Goal: Task Accomplishment & Management: Complete application form

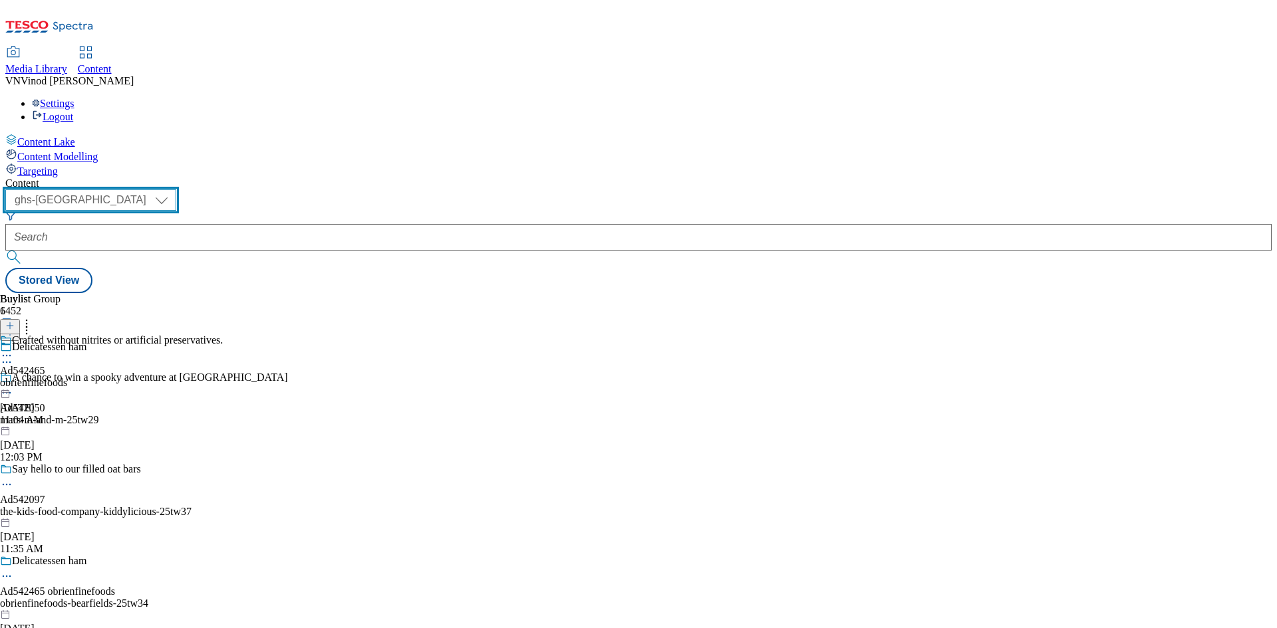
click at [176, 190] on select "ghs-roi ghs-[GEOGRAPHIC_DATA]" at bounding box center [90, 200] width 171 height 21
select select "ghs-roi"
click at [173, 190] on select "ghs-roi ghs-[GEOGRAPHIC_DATA]" at bounding box center [90, 200] width 171 height 21
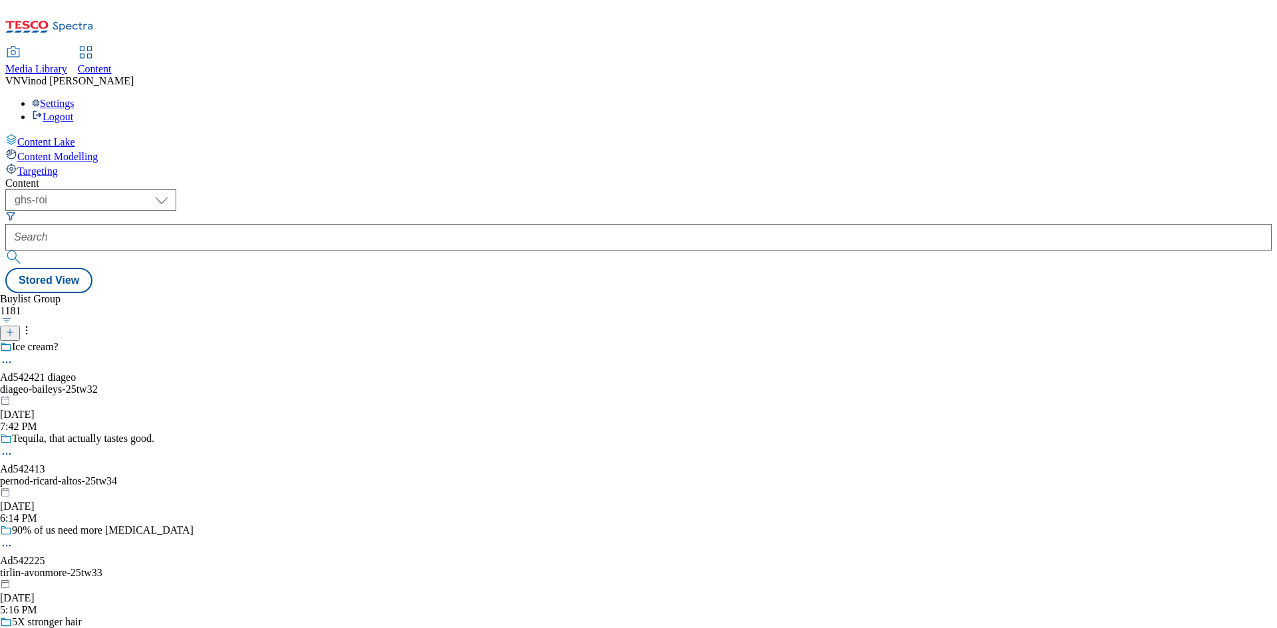
click at [14, 317] on button "button" at bounding box center [7, 320] width 14 height 7
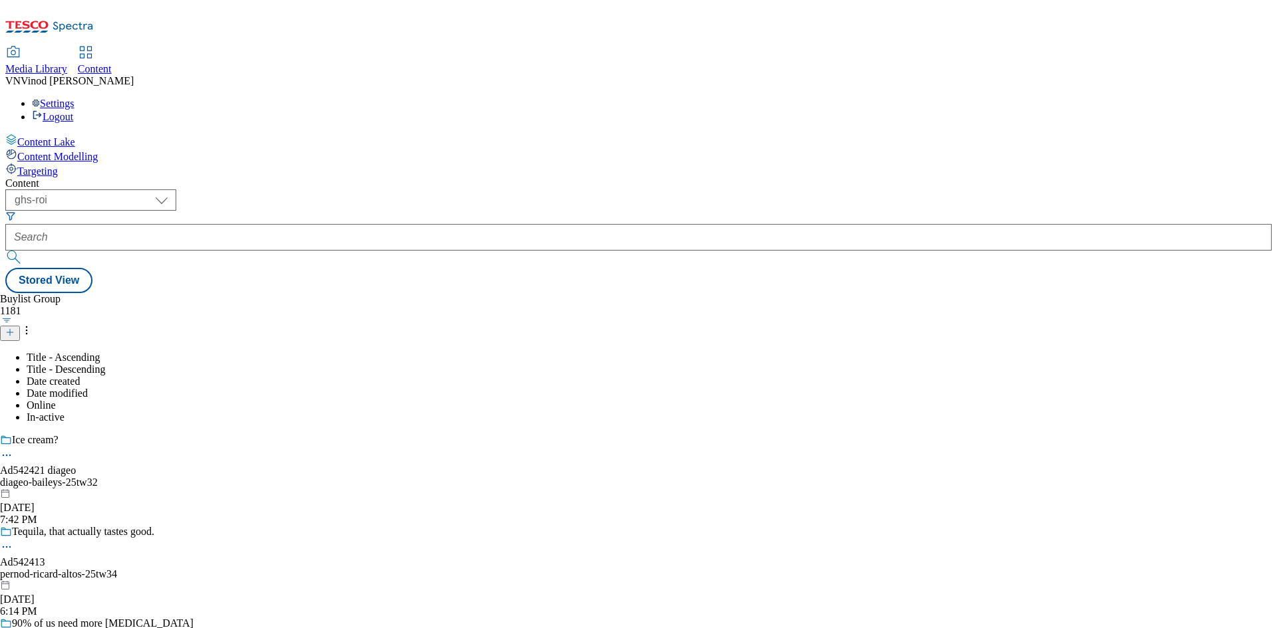
click at [541, 293] on div "Buylist Group 1181 Title - Ascending Title - Descending Date created Date modif…" at bounding box center [638, 293] width 1266 height 0
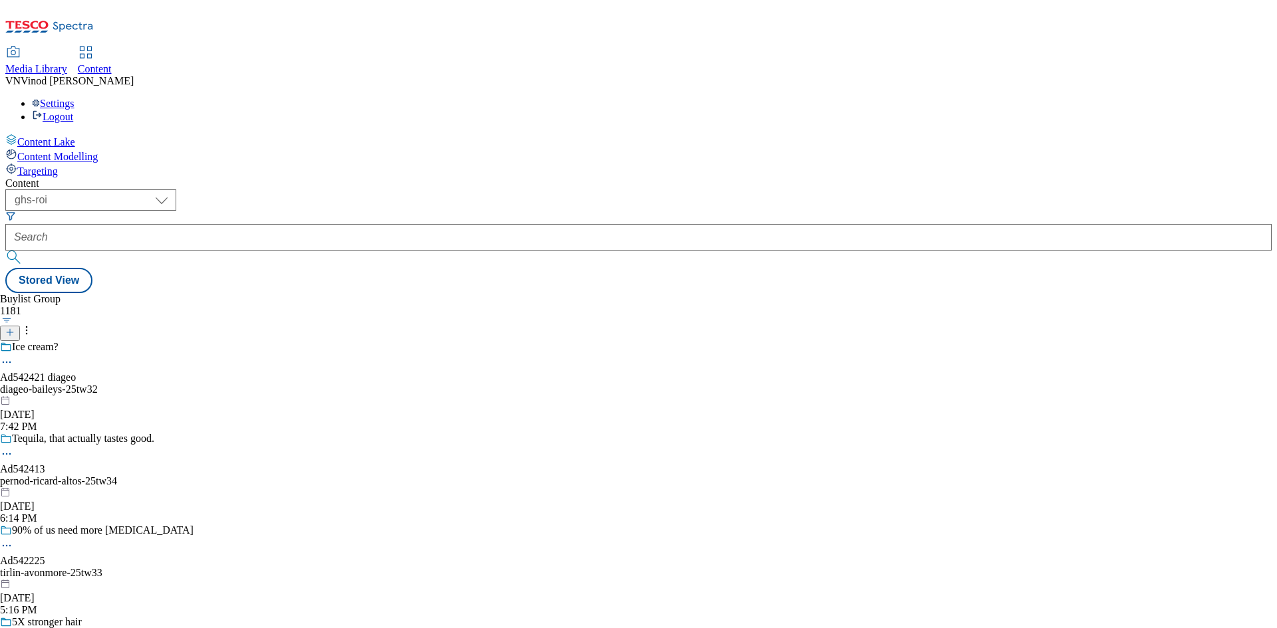
click at [15, 328] on icon at bounding box center [9, 332] width 9 height 9
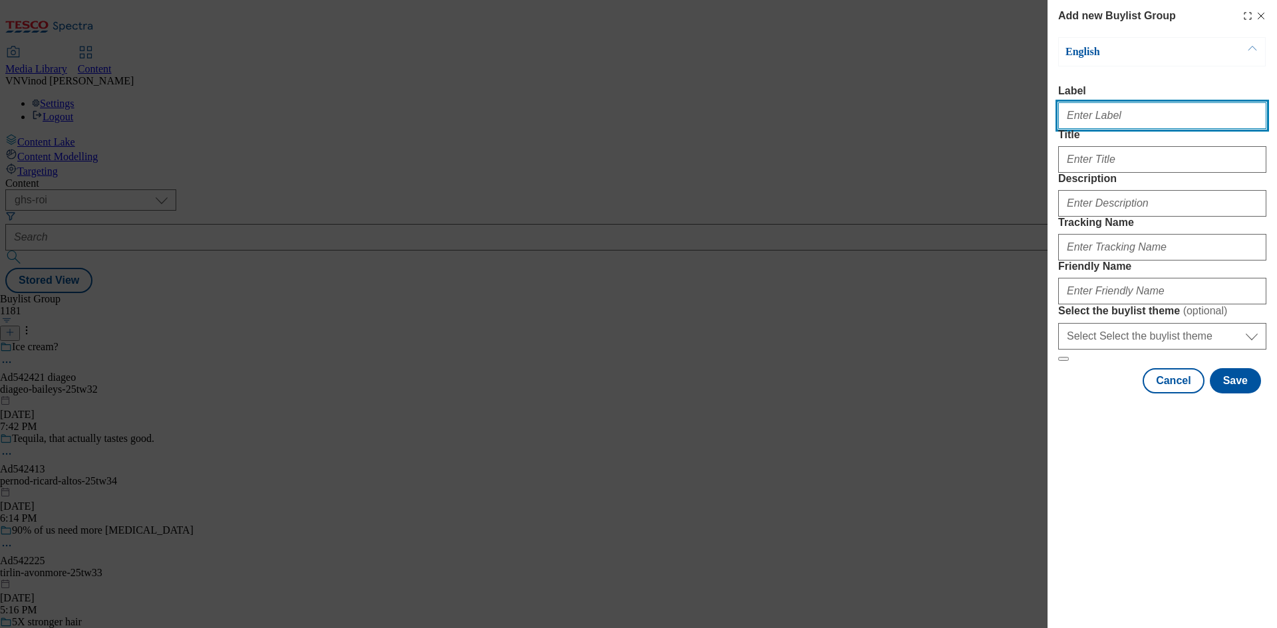
click at [1134, 124] on input "Label" at bounding box center [1162, 115] width 208 height 27
paste input "542487"
paste input "c&c [PERSON_NAME]"
type input "Ad542487 c&c [PERSON_NAME]"
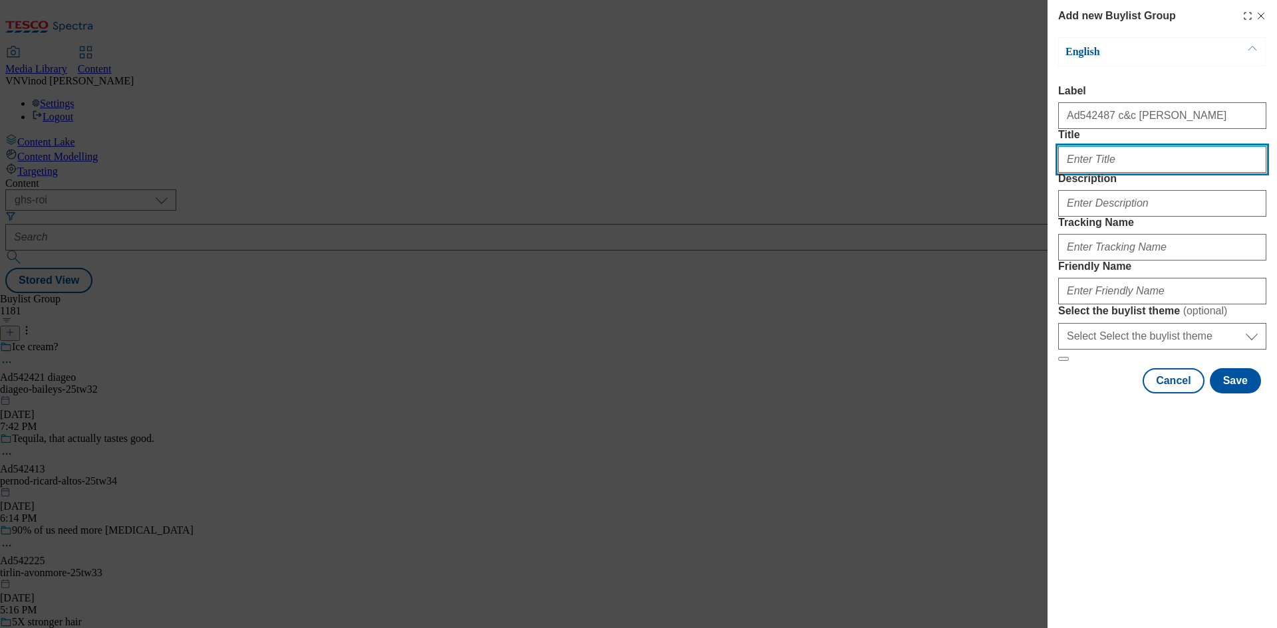
click at [1099, 173] on input "Title" at bounding box center [1162, 159] width 208 height 27
paste input "Available Now"
type input "Available Now"
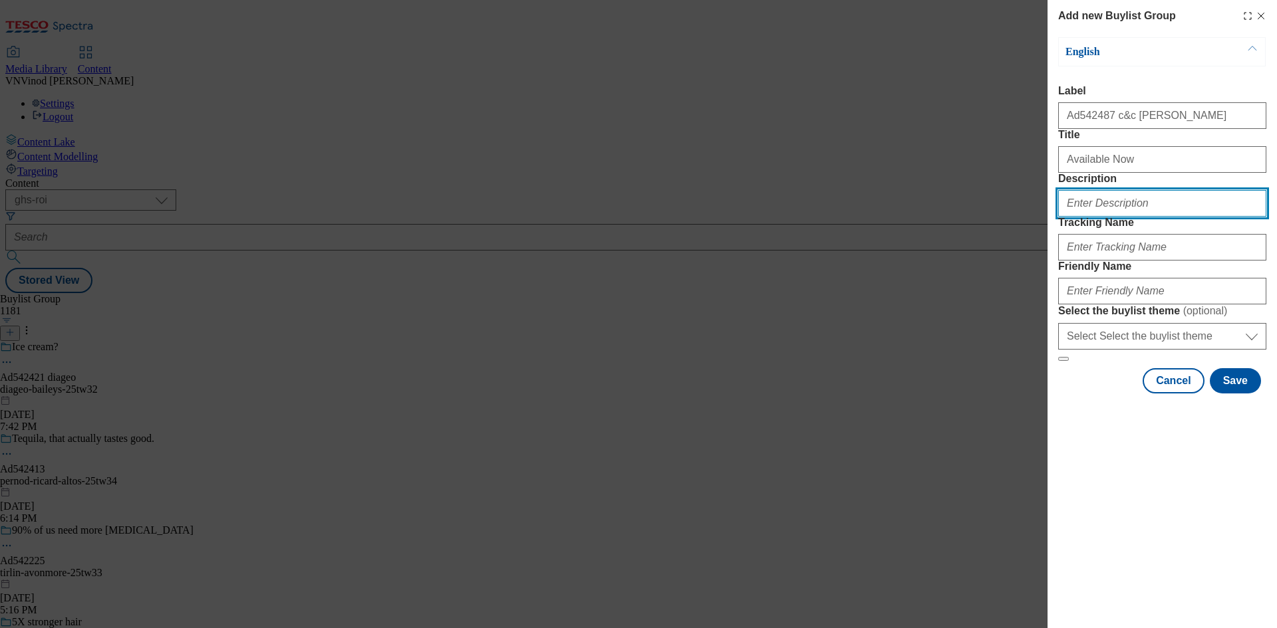
click at [1130, 217] on input "Description" at bounding box center [1162, 203] width 208 height 27
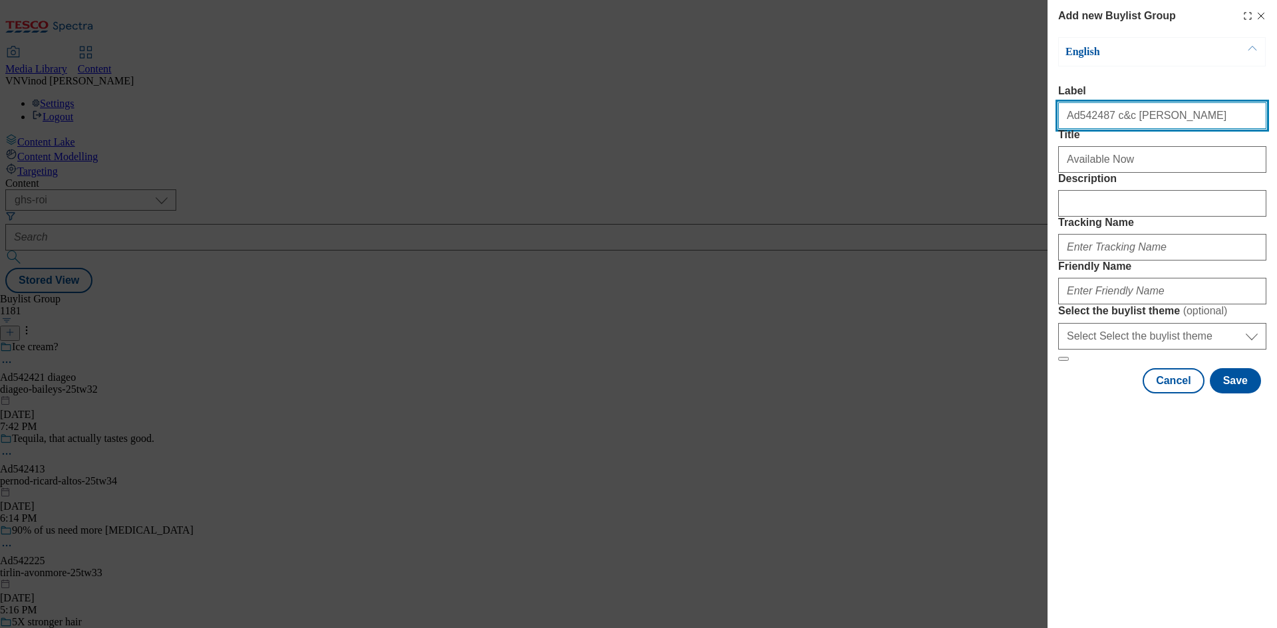
click at [1086, 124] on input "Ad542487 c&c [PERSON_NAME]" at bounding box center [1162, 115] width 208 height 27
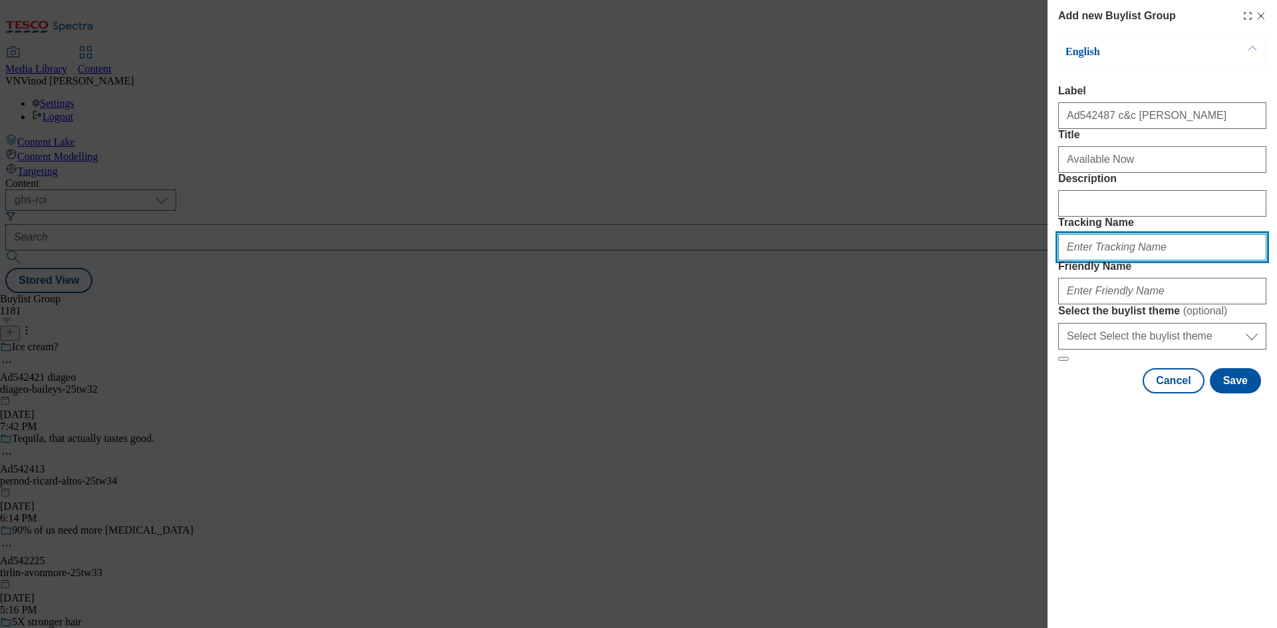
click at [1110, 261] on input "Tracking Name" at bounding box center [1162, 247] width 208 height 27
paste input "Ad542487"
click at [1093, 261] on input "DH_ADAd542487" at bounding box center [1162, 247] width 208 height 27
type input "DH_AD542487"
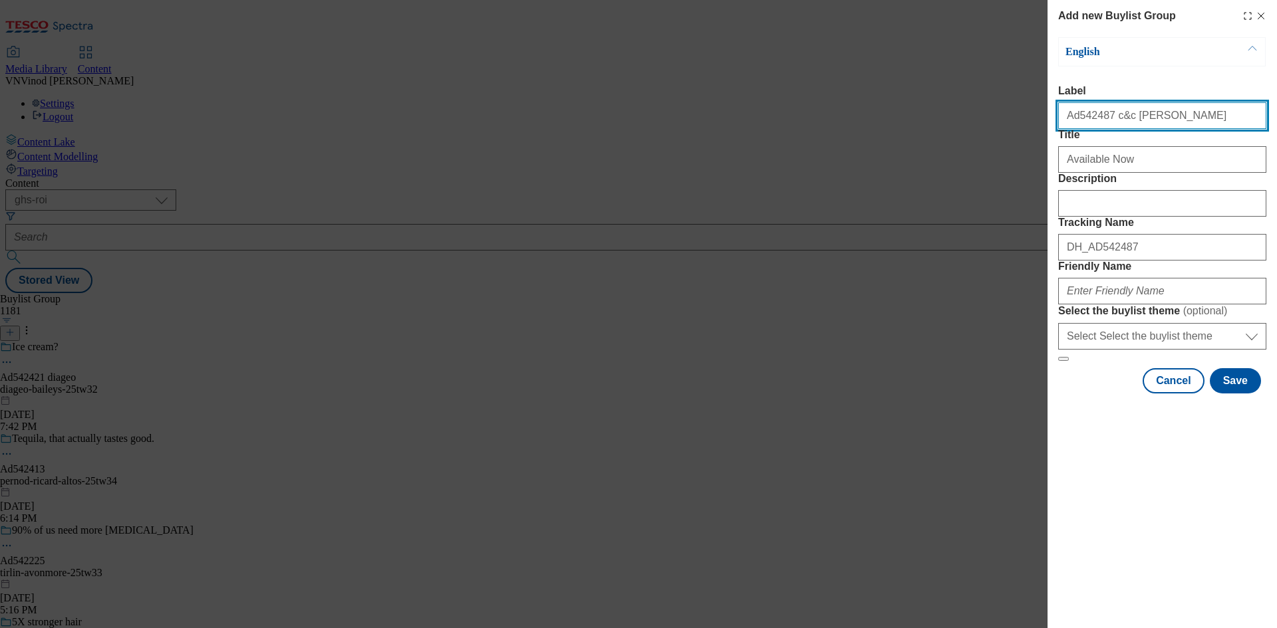
drag, startPoint x: 1152, startPoint y: 122, endPoint x: 1104, endPoint y: 124, distance: 48.0
click at [1104, 124] on input "Ad542487 c&c [PERSON_NAME]" at bounding box center [1162, 115] width 208 height 27
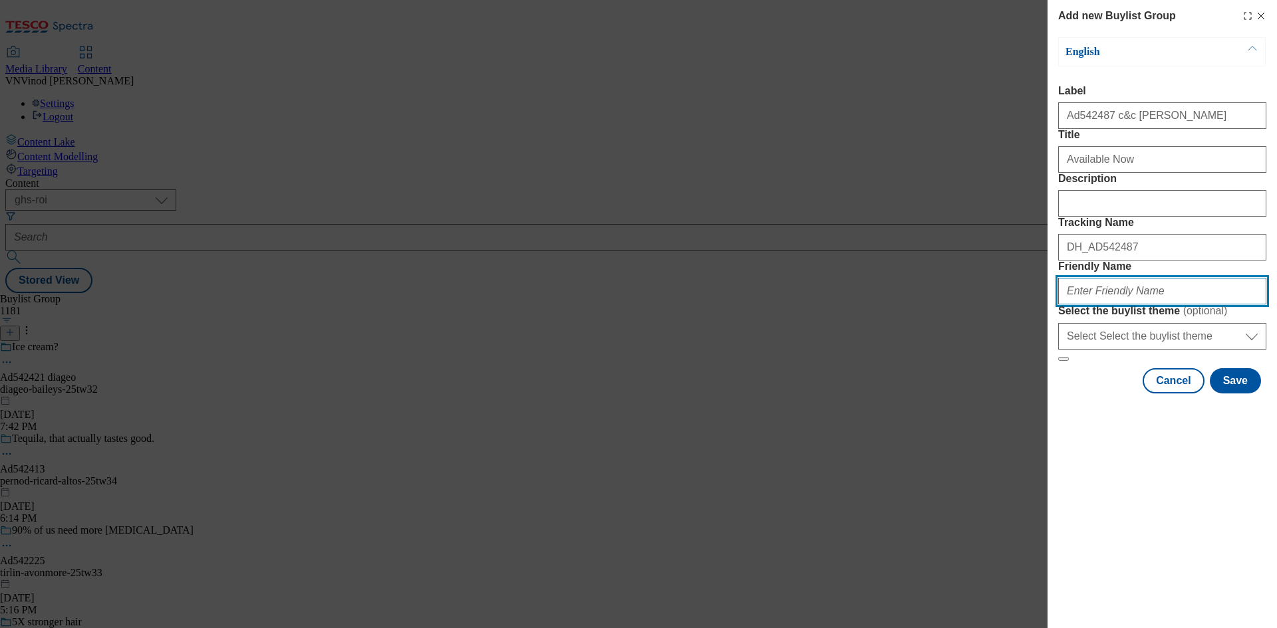
click at [1085, 305] on input "Friendly Name" at bounding box center [1162, 291] width 208 height 27
paste input "c&c [PERSON_NAME]"
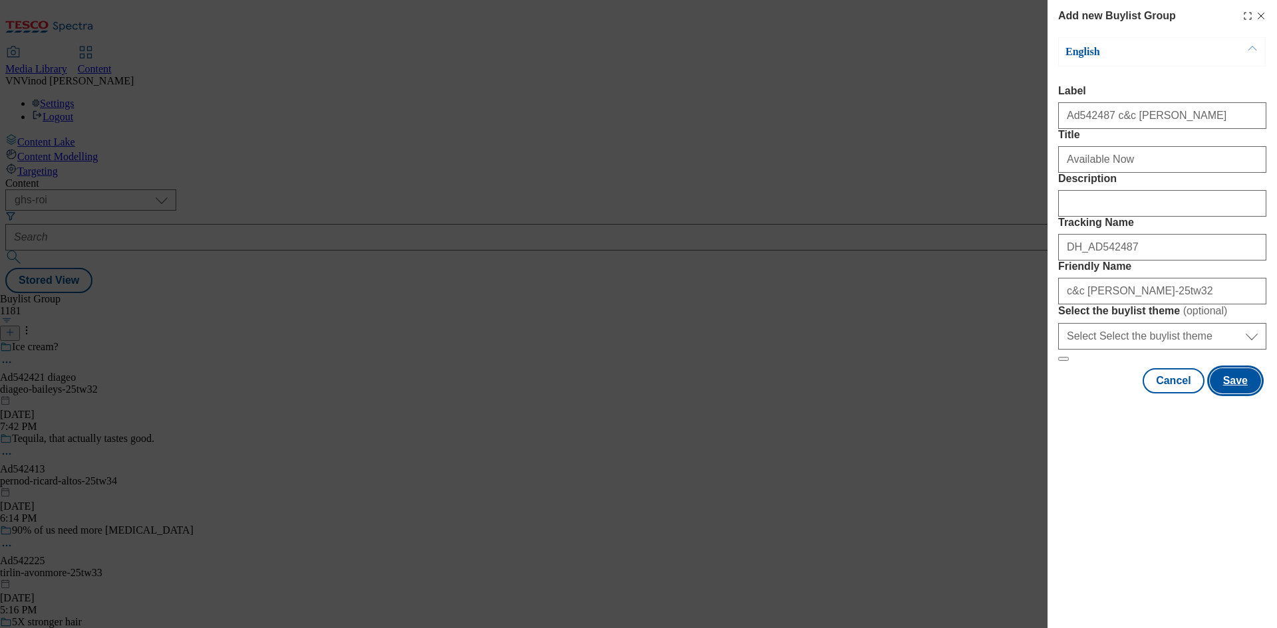
click at [1231, 394] on button "Save" at bounding box center [1235, 380] width 51 height 25
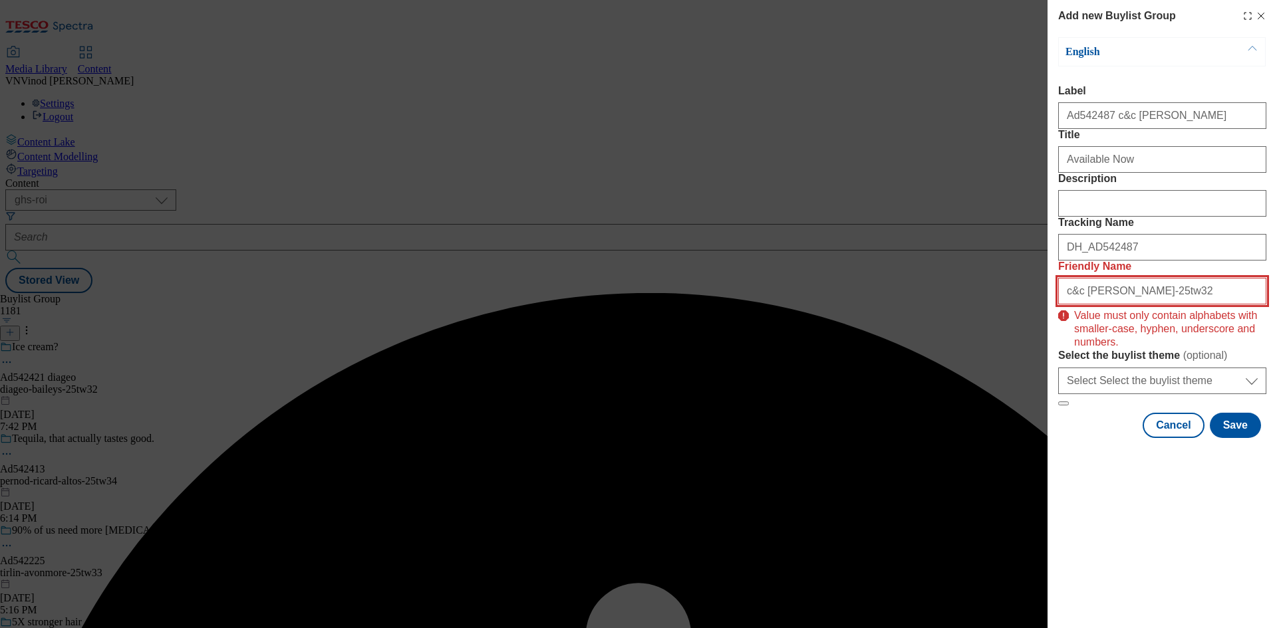
click at [1073, 305] on input "c&c [PERSON_NAME]-25tw32" at bounding box center [1162, 291] width 208 height 27
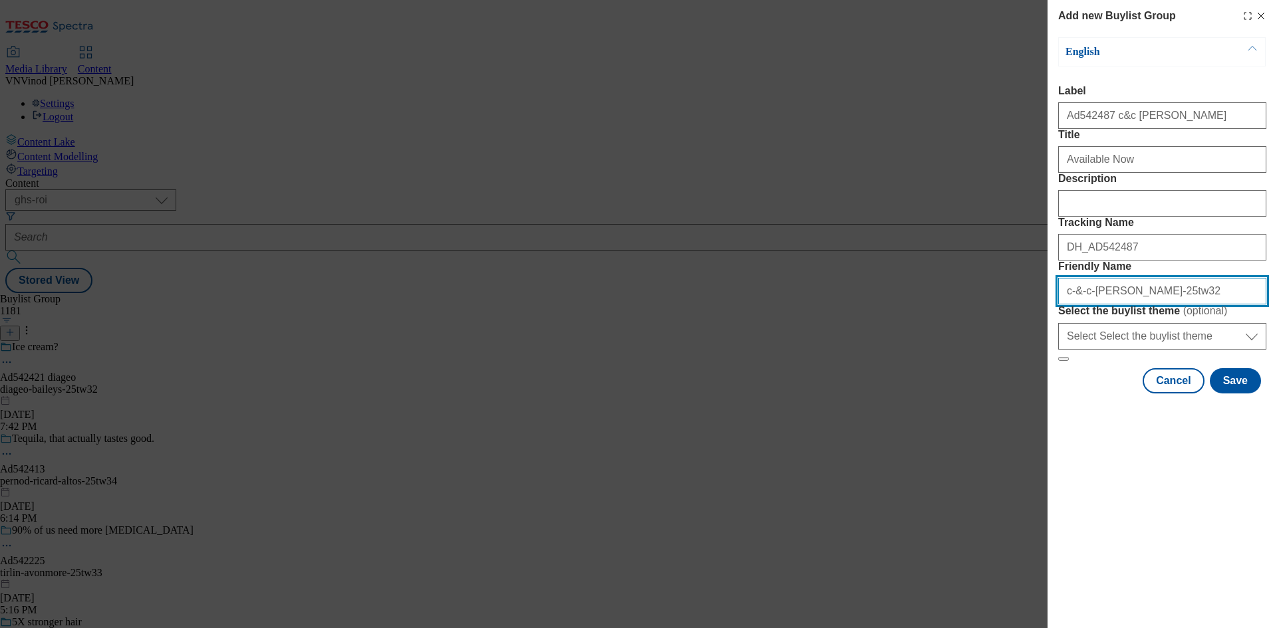
drag, startPoint x: 1173, startPoint y: 389, endPoint x: 926, endPoint y: 392, distance: 247.4
click at [926, 392] on div "Add new Buylist Group English Label Ad542487 c&c [PERSON_NAME] Title Available …" at bounding box center [638, 314] width 1277 height 628
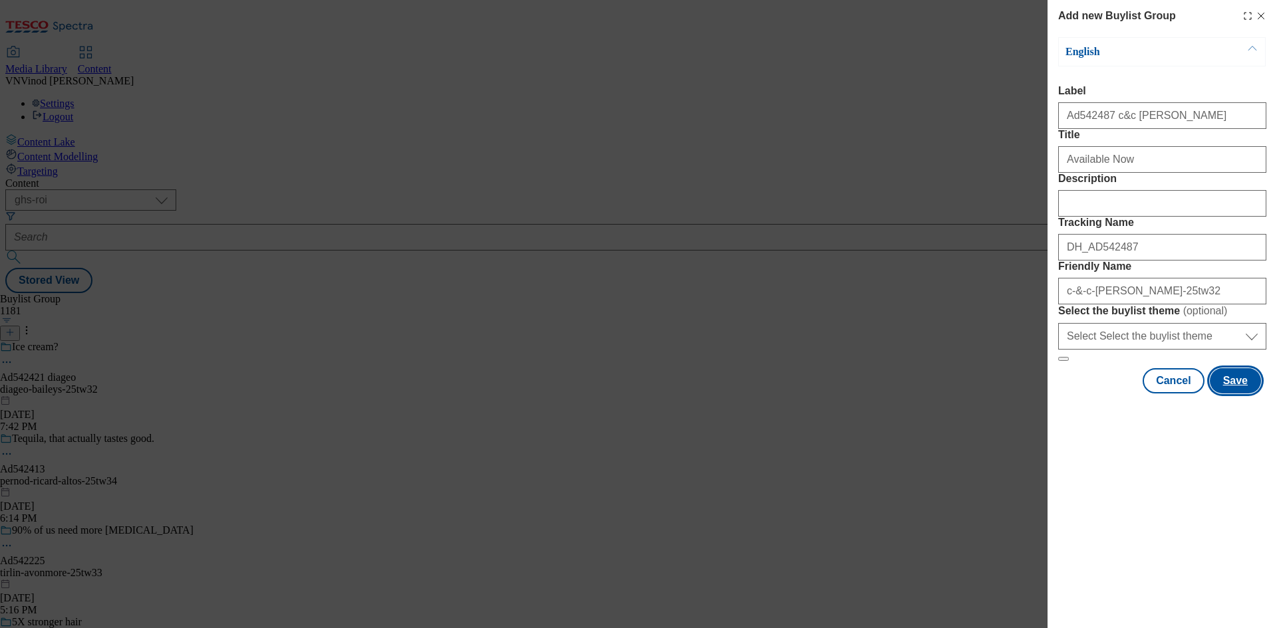
click at [1239, 394] on button "Save" at bounding box center [1235, 380] width 51 height 25
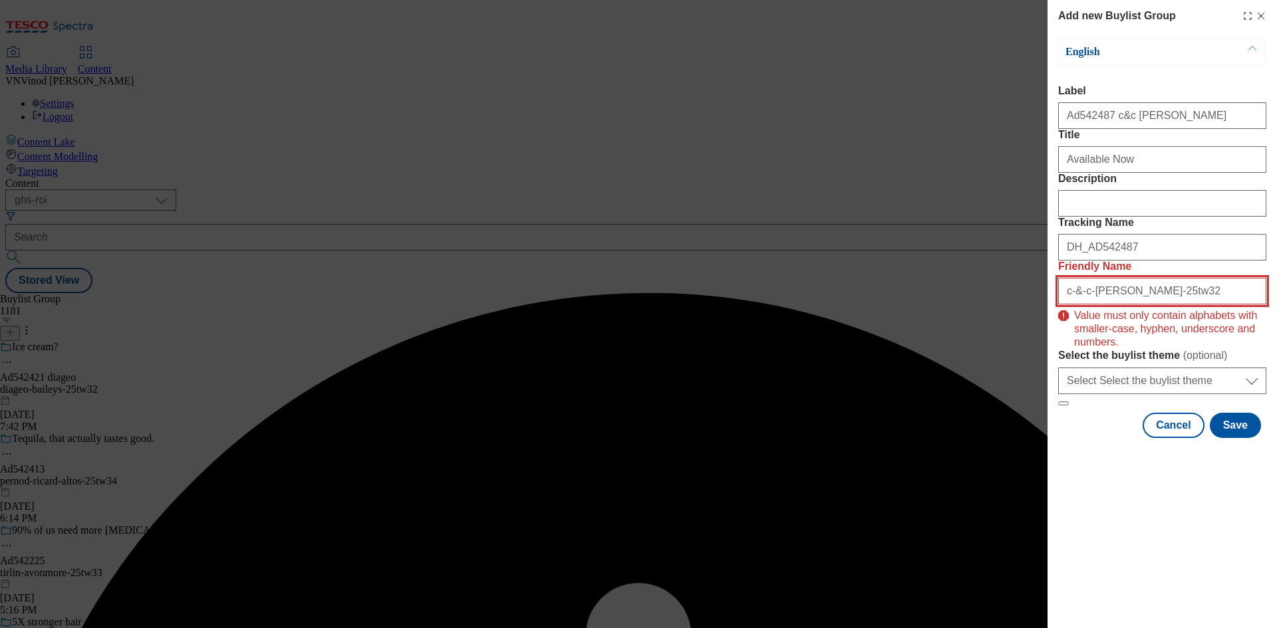
click at [1077, 305] on input "c-&-c-[PERSON_NAME]-25tw32" at bounding box center [1162, 291] width 208 height 27
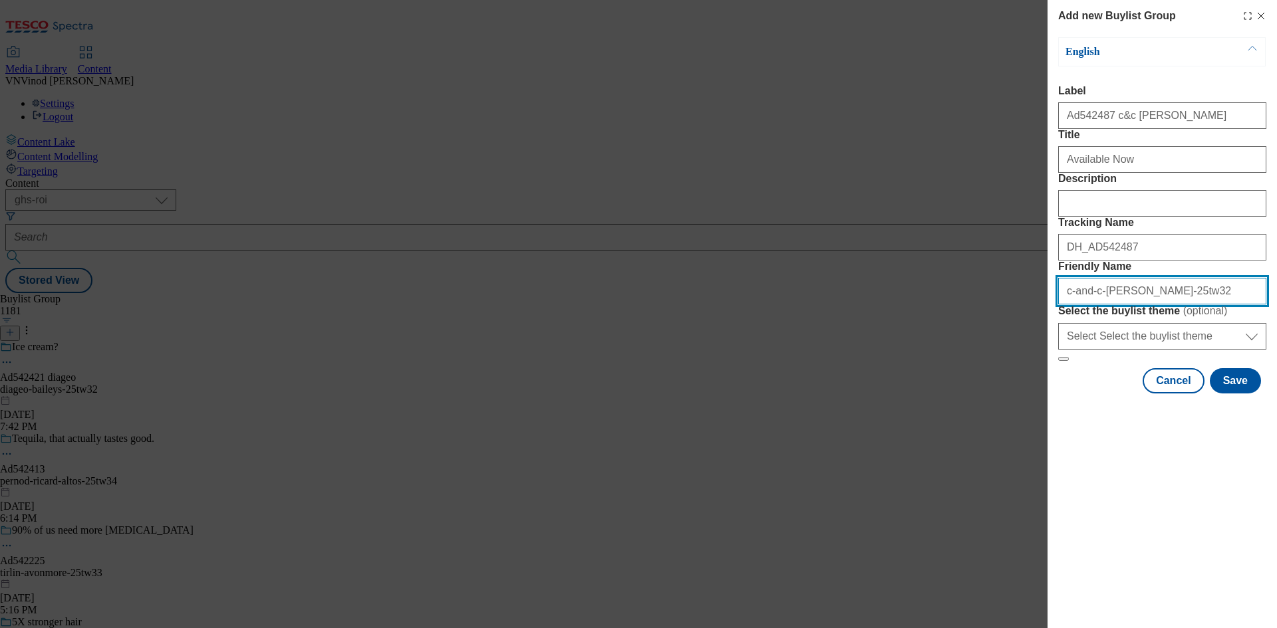
drag, startPoint x: 1177, startPoint y: 391, endPoint x: 838, endPoint y: 376, distance: 339.5
click at [838, 376] on div "Add new Buylist Group English Label Ad542487 c&c [PERSON_NAME] Title Available …" at bounding box center [638, 314] width 1277 height 628
type input "c-and-c-[PERSON_NAME]-25tw32"
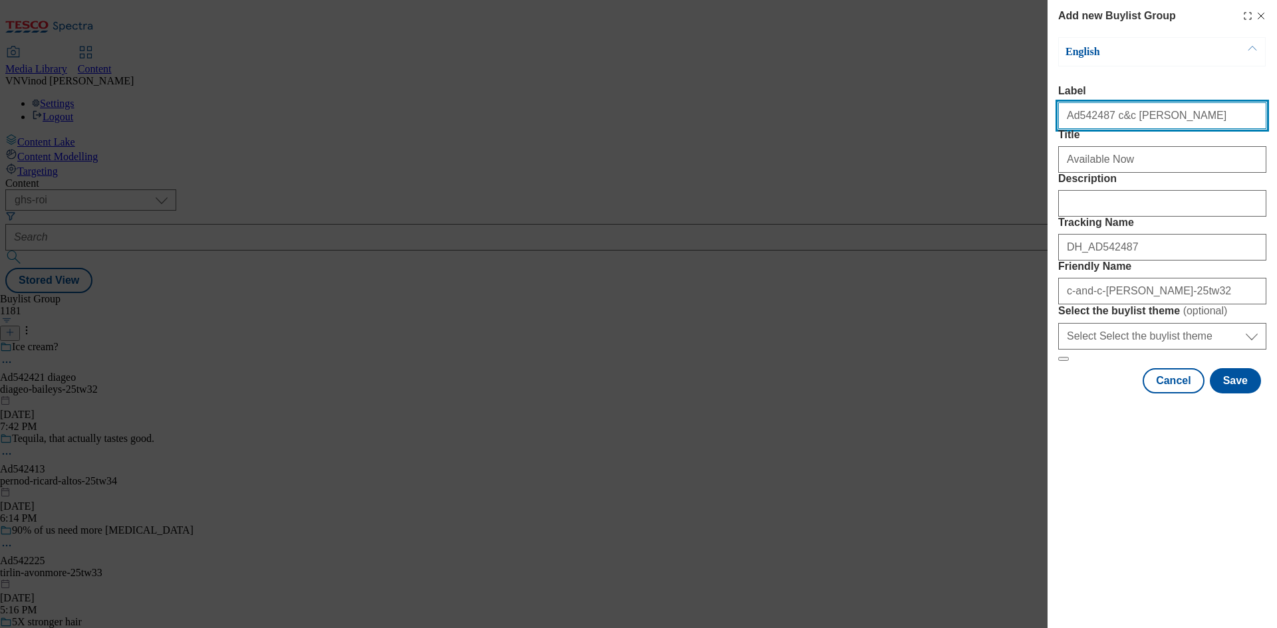
click at [1109, 120] on input "Ad542487 c&c [PERSON_NAME]" at bounding box center [1162, 115] width 208 height 27
type input "Ad542487 c-and-[PERSON_NAME]"
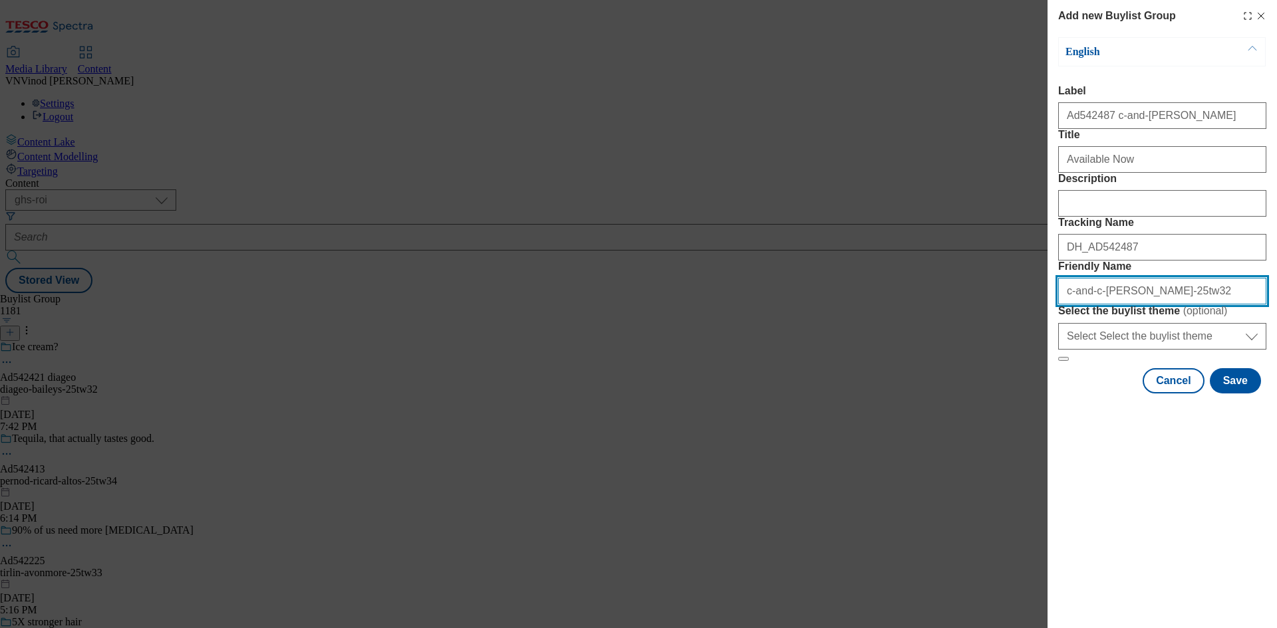
drag, startPoint x: 1162, startPoint y: 380, endPoint x: 779, endPoint y: 368, distance: 382.6
click at [779, 368] on div "Add new Buylist Group English Label Ad542487 c-and-c [PERSON_NAME] Title Availa…" at bounding box center [638, 314] width 1277 height 628
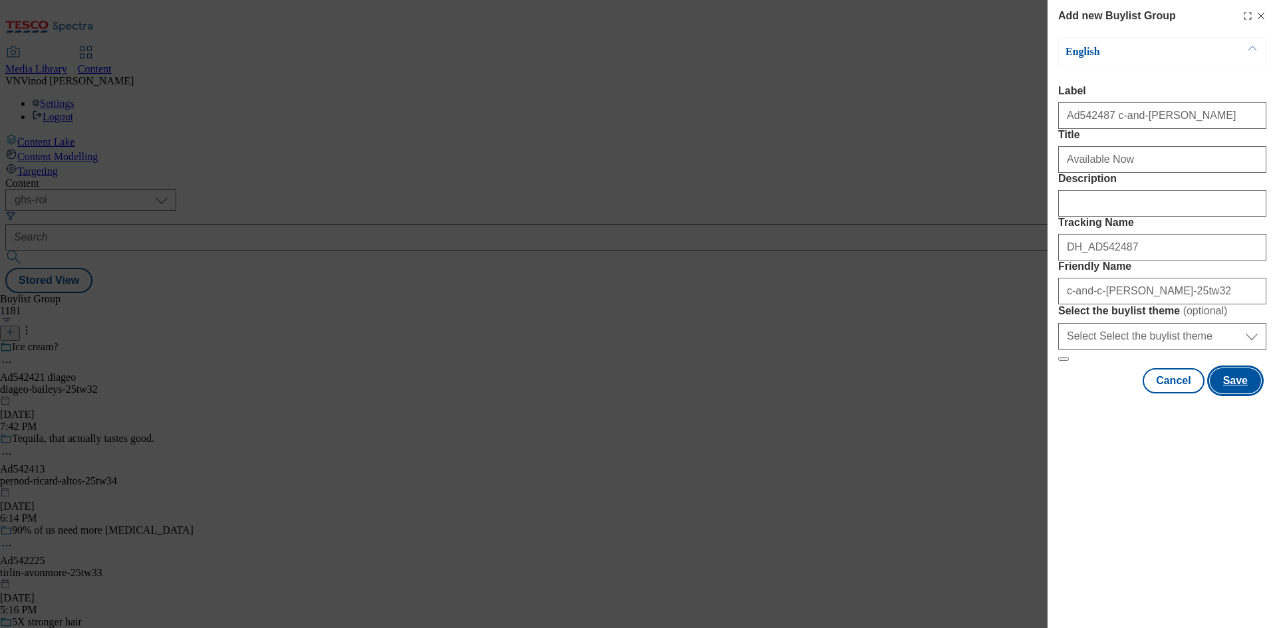
click at [1228, 394] on button "Save" at bounding box center [1235, 380] width 51 height 25
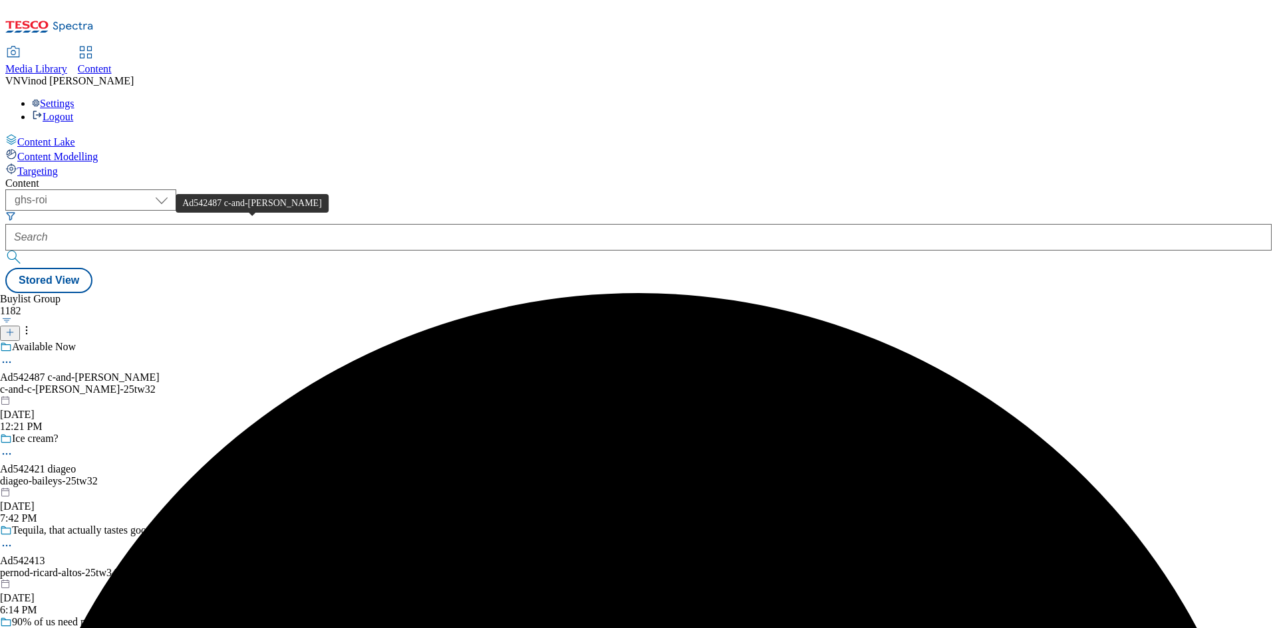
click at [160, 372] on div "Ad542487 c-and-[PERSON_NAME]" at bounding box center [80, 378] width 160 height 12
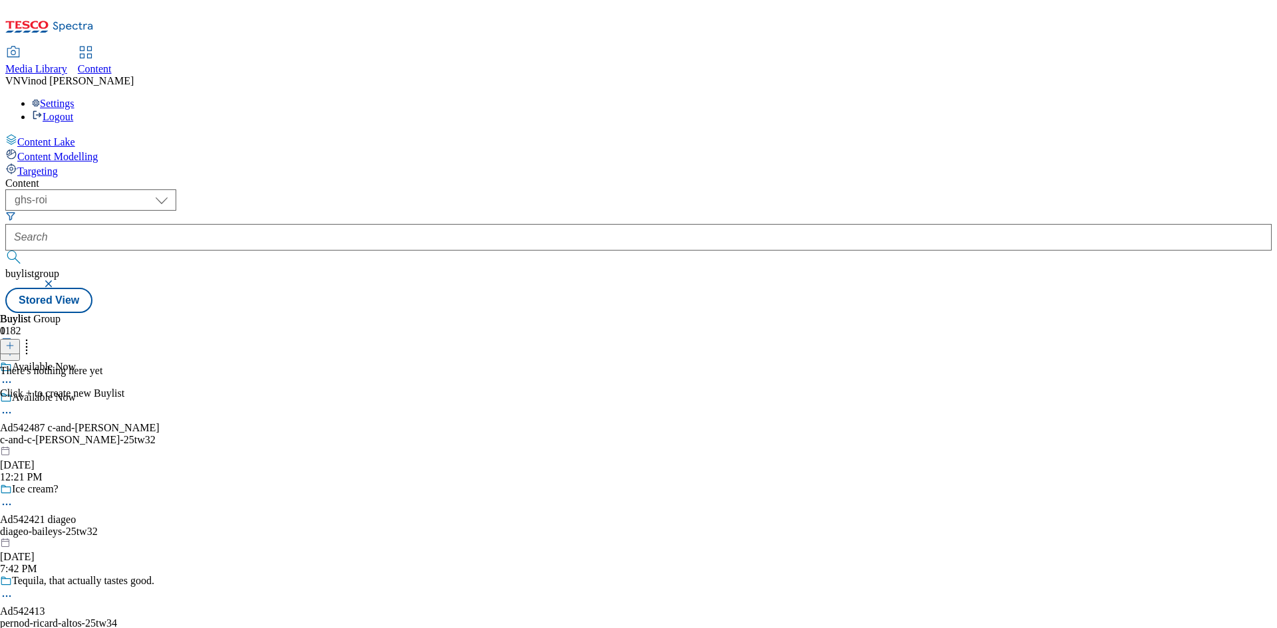
click at [15, 341] on icon at bounding box center [9, 345] width 9 height 9
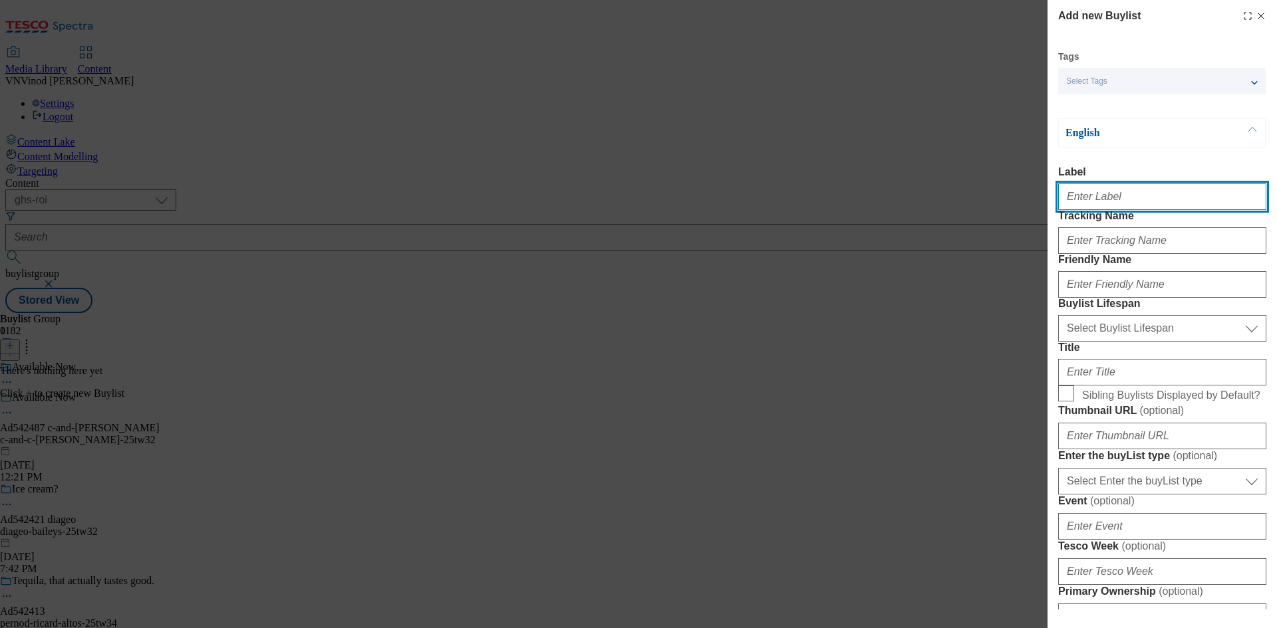
click at [1109, 204] on input "Label" at bounding box center [1162, 197] width 208 height 27
paste input "542487"
type input "Ad542487"
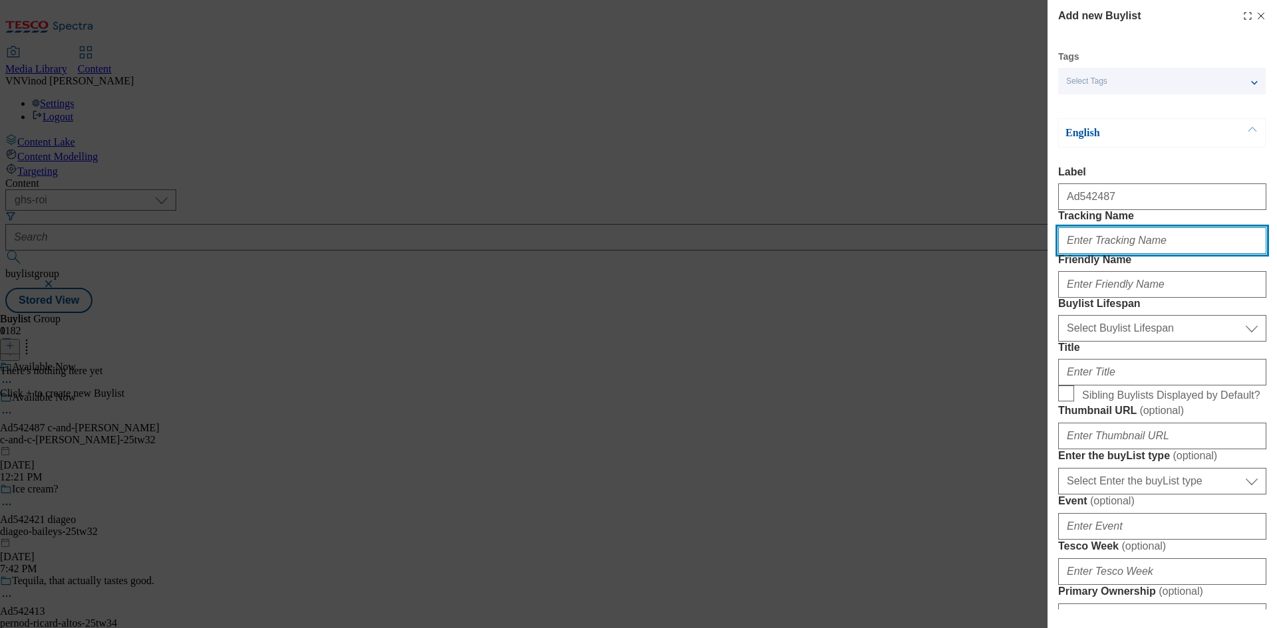
click at [1091, 254] on input "Tracking Name" at bounding box center [1162, 240] width 208 height 27
paste input "542487"
type input "DH_AD542487"
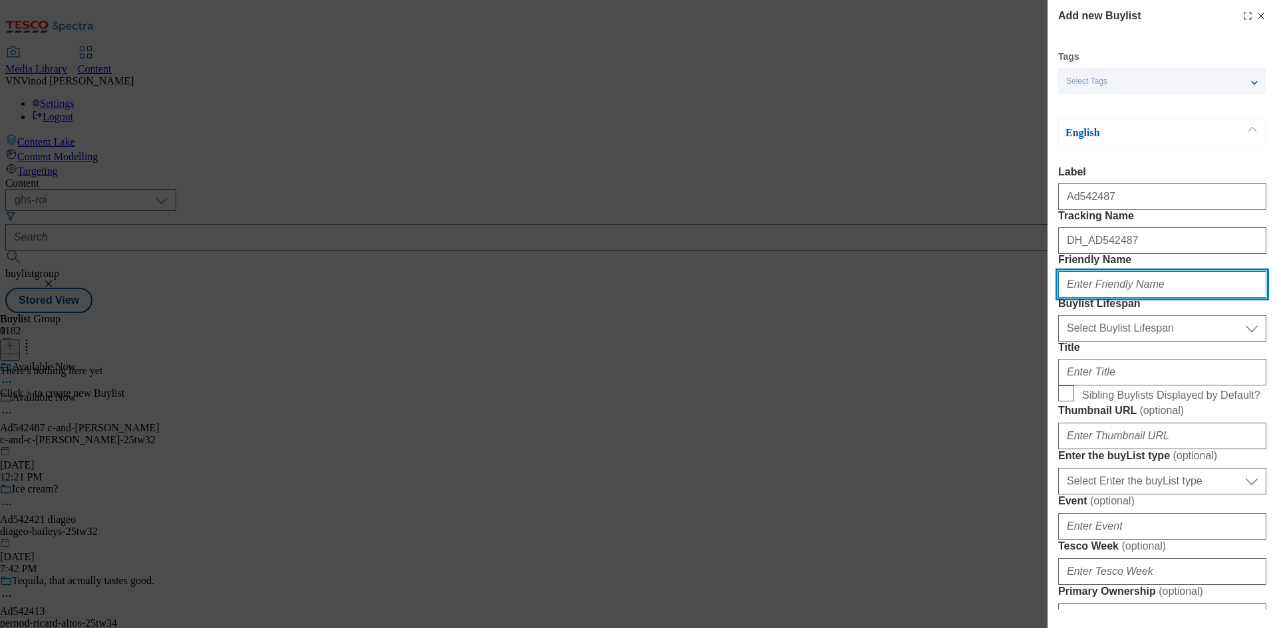
click at [1141, 298] on input "Friendly Name" at bounding box center [1162, 284] width 208 height 27
paste input "c-and-[PERSON_NAME]"
type input "c-and-[PERSON_NAME]"
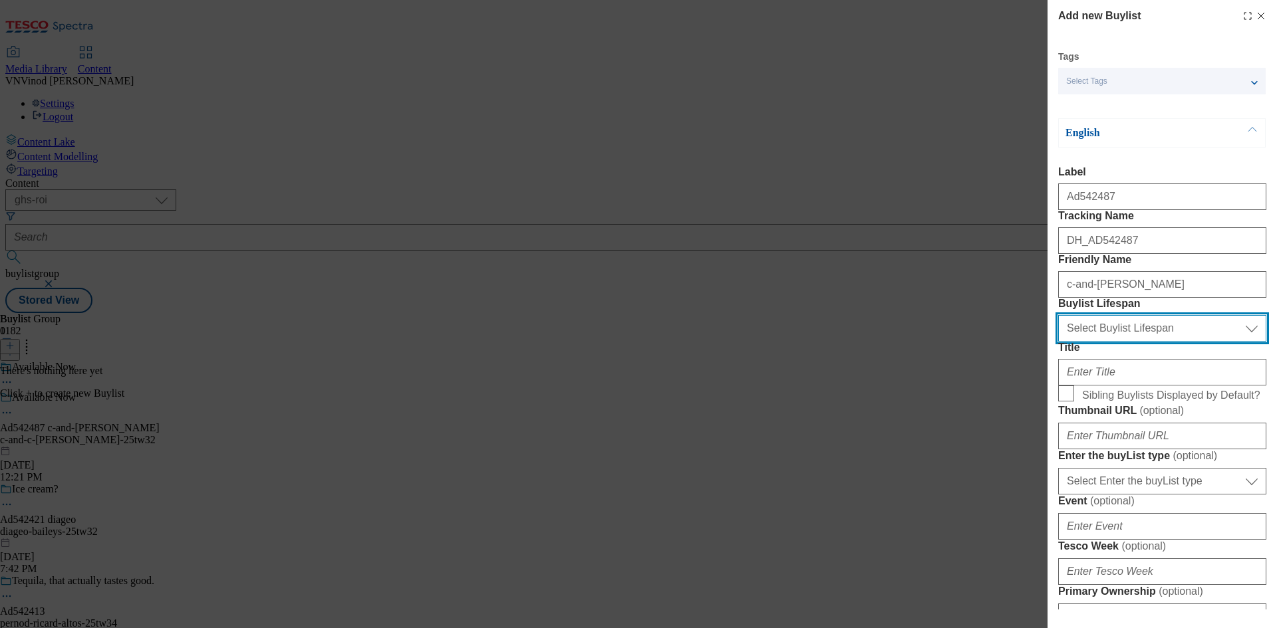
click at [1131, 342] on select "Select Buylist Lifespan evergreen seasonal tactical" at bounding box center [1162, 328] width 208 height 27
select select "tactical"
click at [1058, 342] on select "Select Buylist Lifespan evergreen seasonal tactical" at bounding box center [1162, 328] width 208 height 27
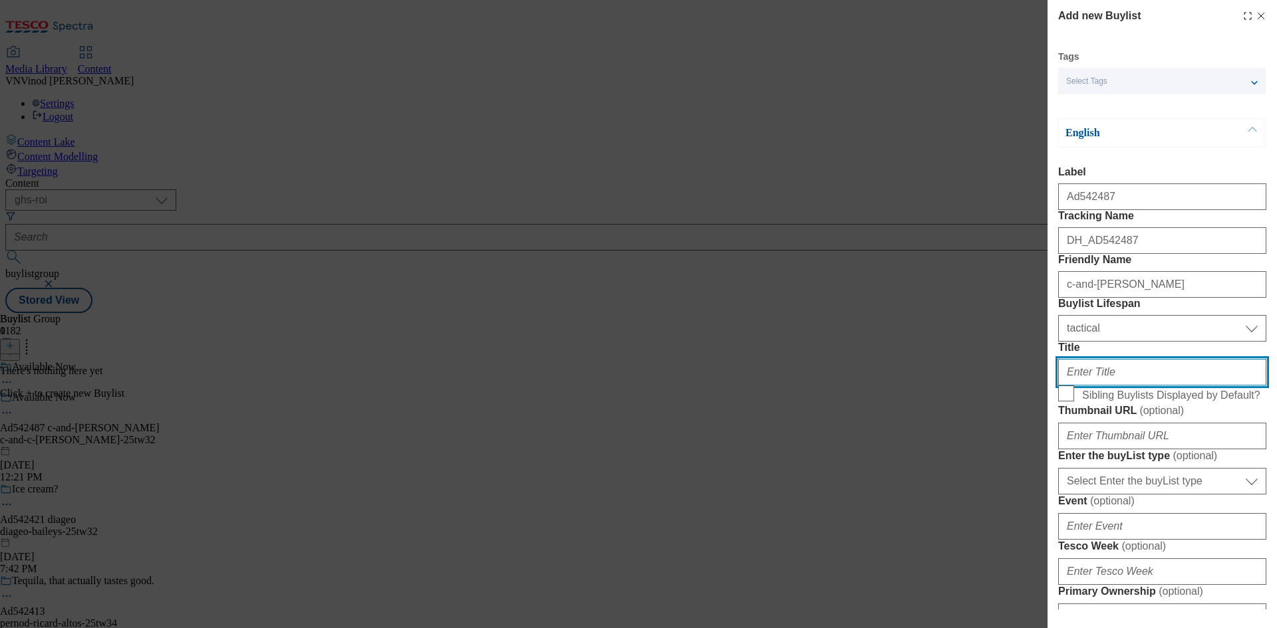
click at [1105, 386] on input "Title" at bounding box center [1162, 372] width 208 height 27
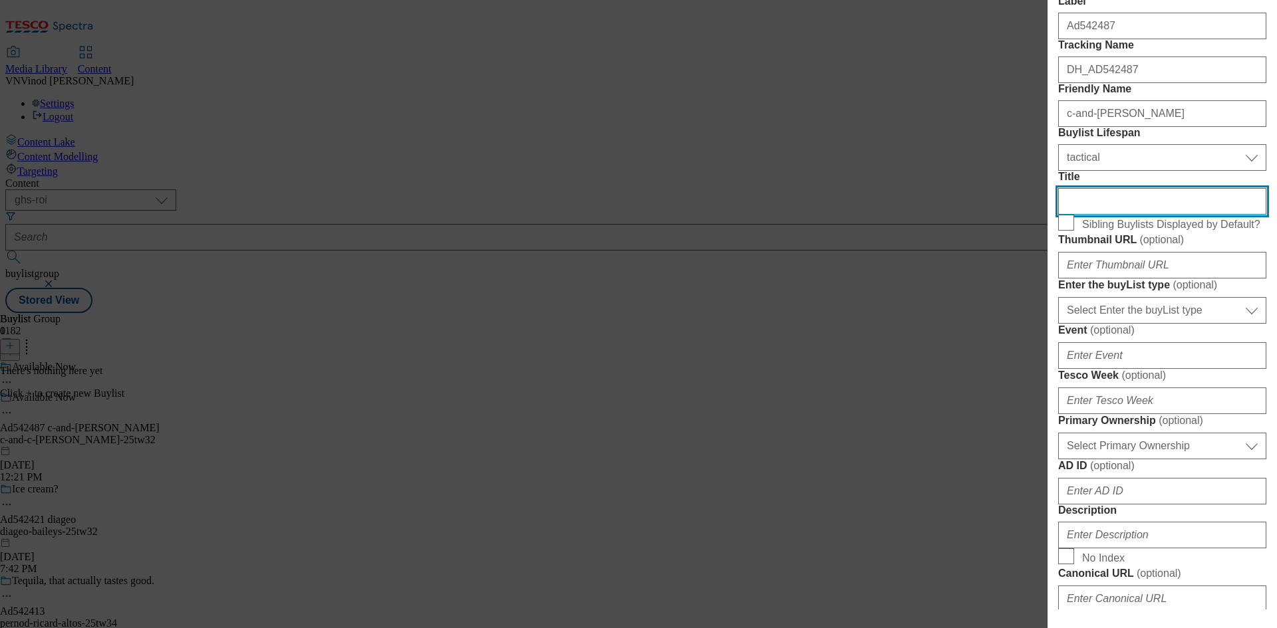
scroll to position [199, 0]
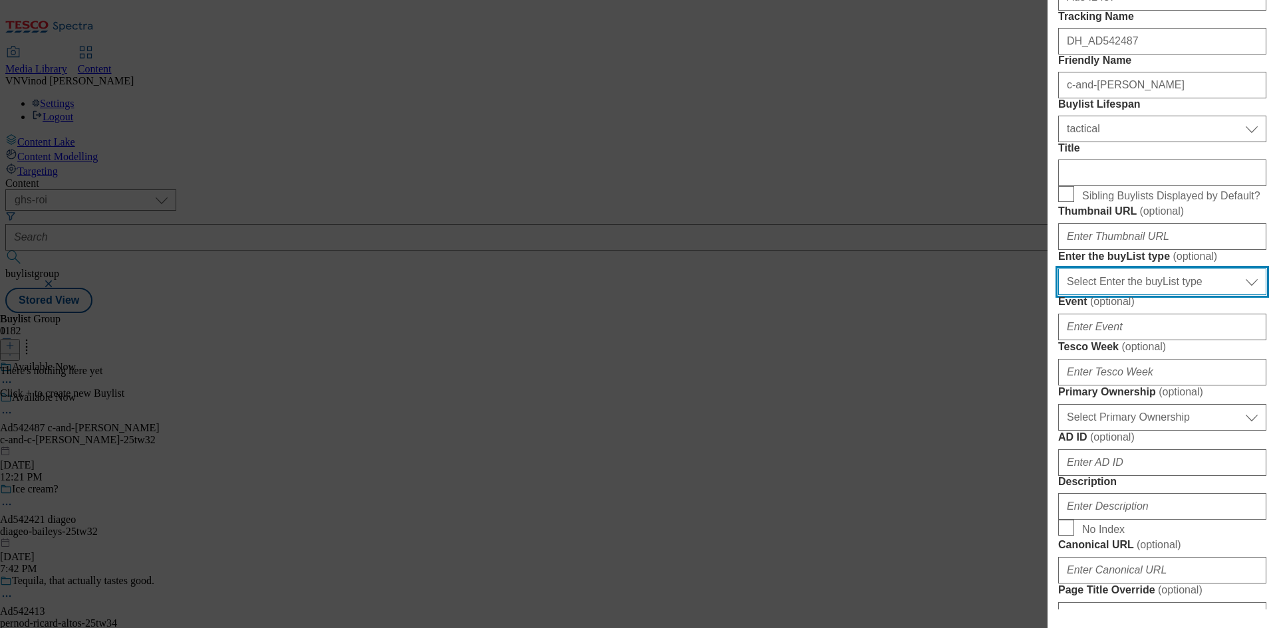
click at [1180, 295] on select "Select Enter the buyList type event supplier funded long term >4 weeks supplier…" at bounding box center [1162, 282] width 208 height 27
select select "supplier funded short term 1-3 weeks"
click at [1058, 295] on select "Select Enter the buyList type event supplier funded long term >4 weeks supplier…" at bounding box center [1162, 282] width 208 height 27
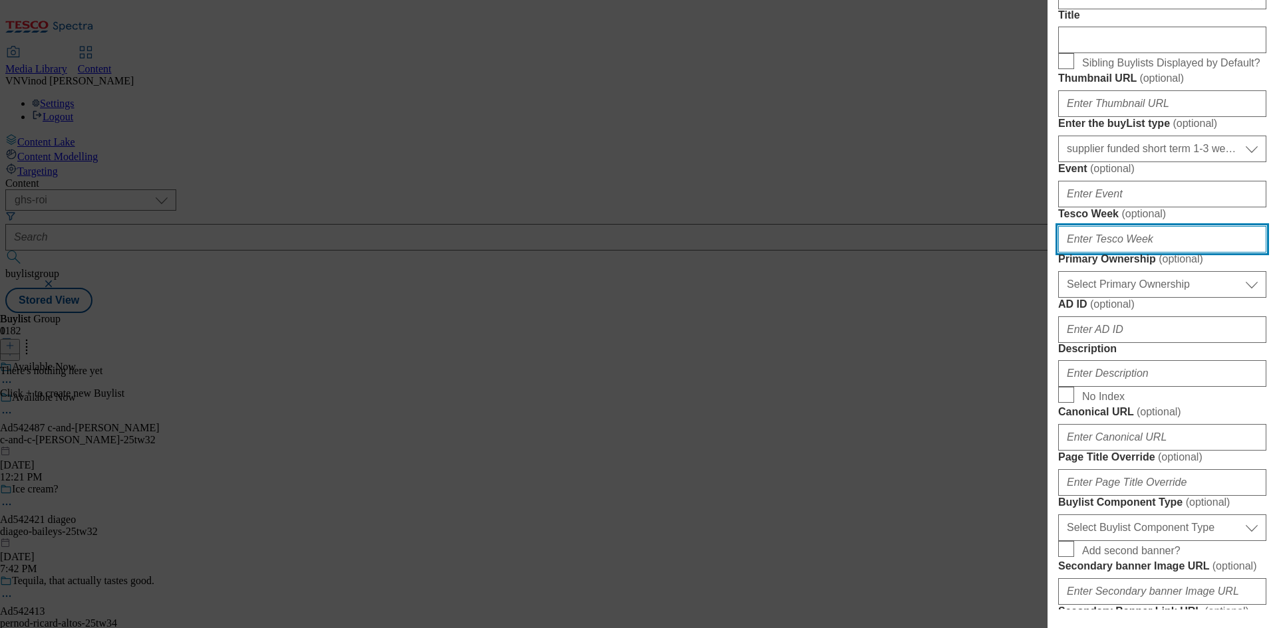
click at [1140, 253] on input "Tesco Week ( optional )" at bounding box center [1162, 239] width 208 height 27
type input "32"
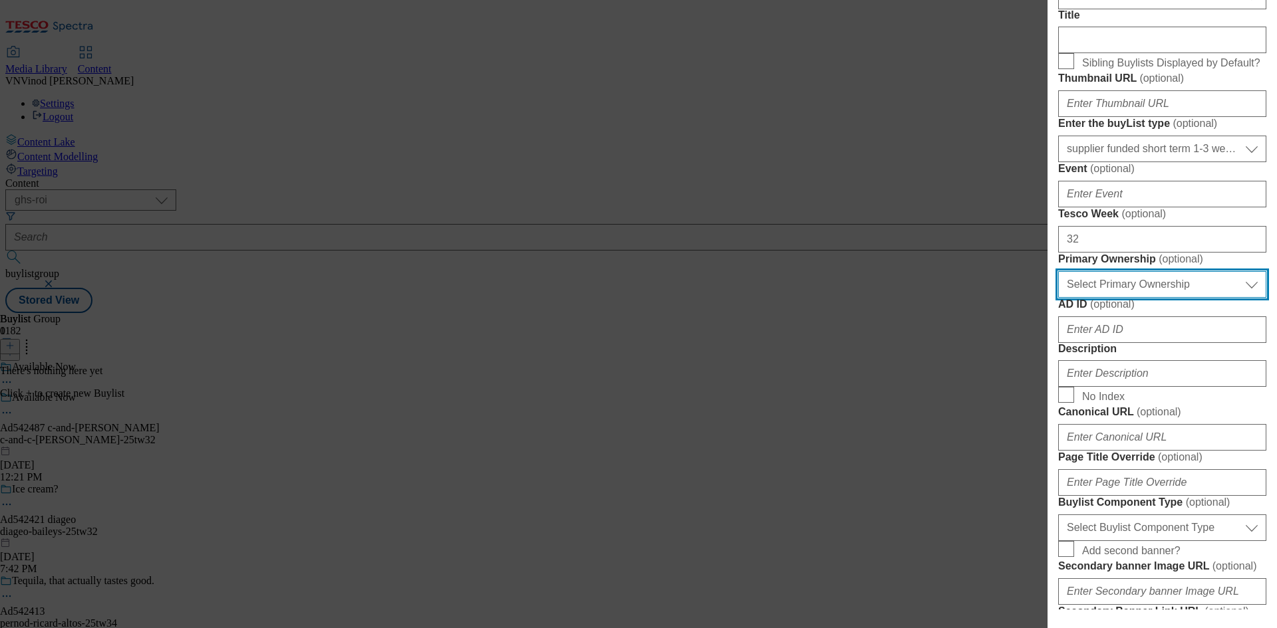
click at [1144, 298] on select "Select Primary Ownership [PERSON_NAME]" at bounding box center [1162, 284] width 208 height 27
select select "dunnhumby"
click at [1058, 298] on select "Select Primary Ownership [PERSON_NAME]" at bounding box center [1162, 284] width 208 height 27
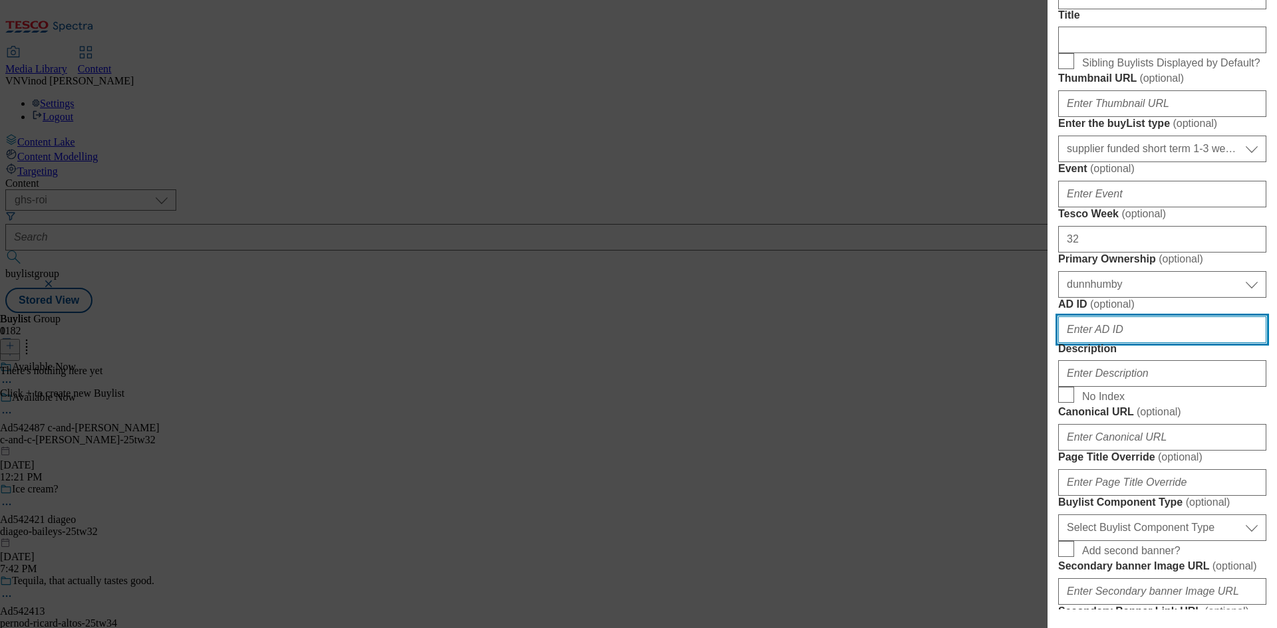
click at [1107, 343] on input "AD ID ( optional )" at bounding box center [1162, 330] width 208 height 27
paste input "542487"
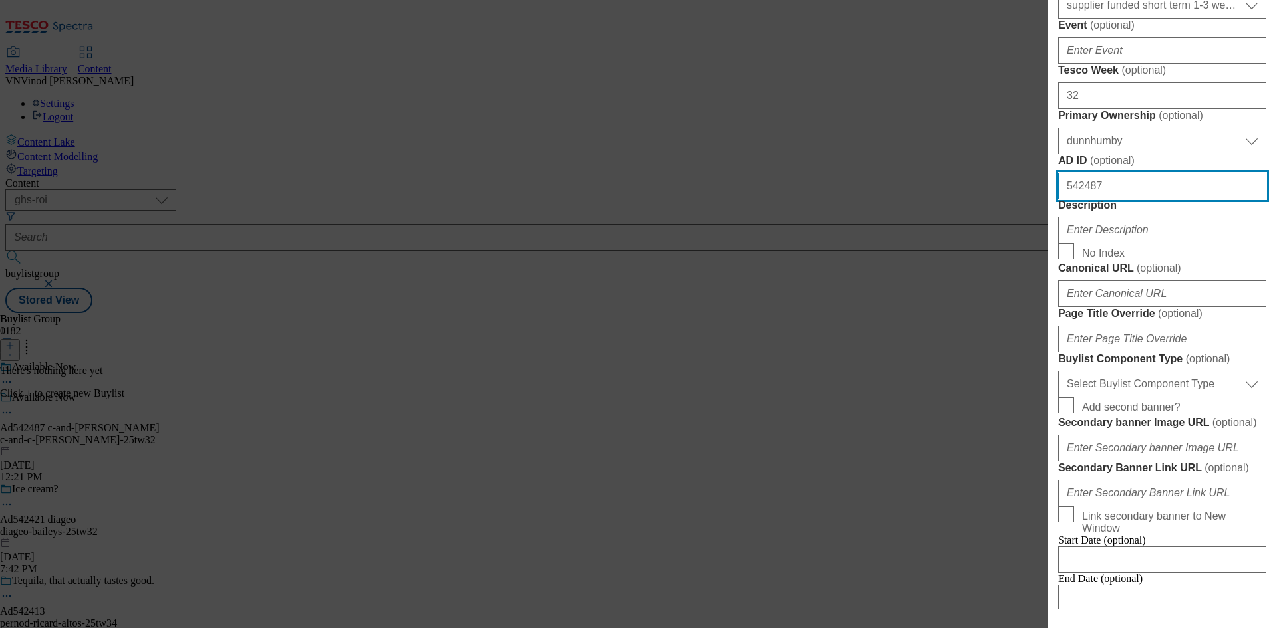
scroll to position [532, 0]
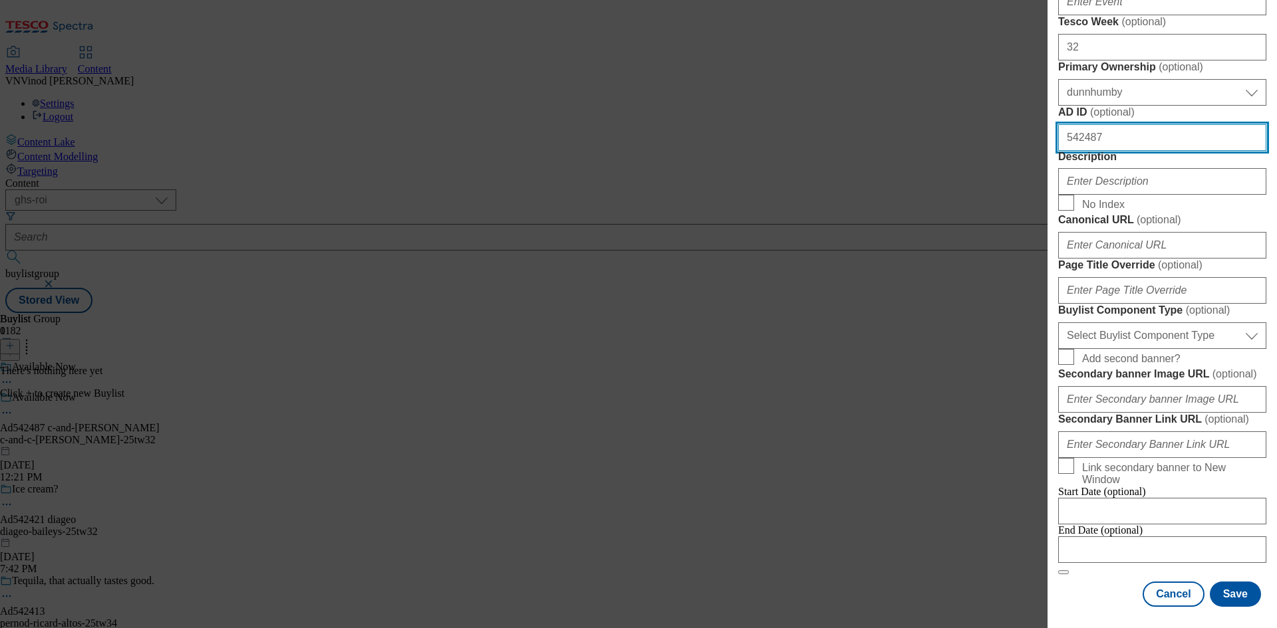
type input "542487"
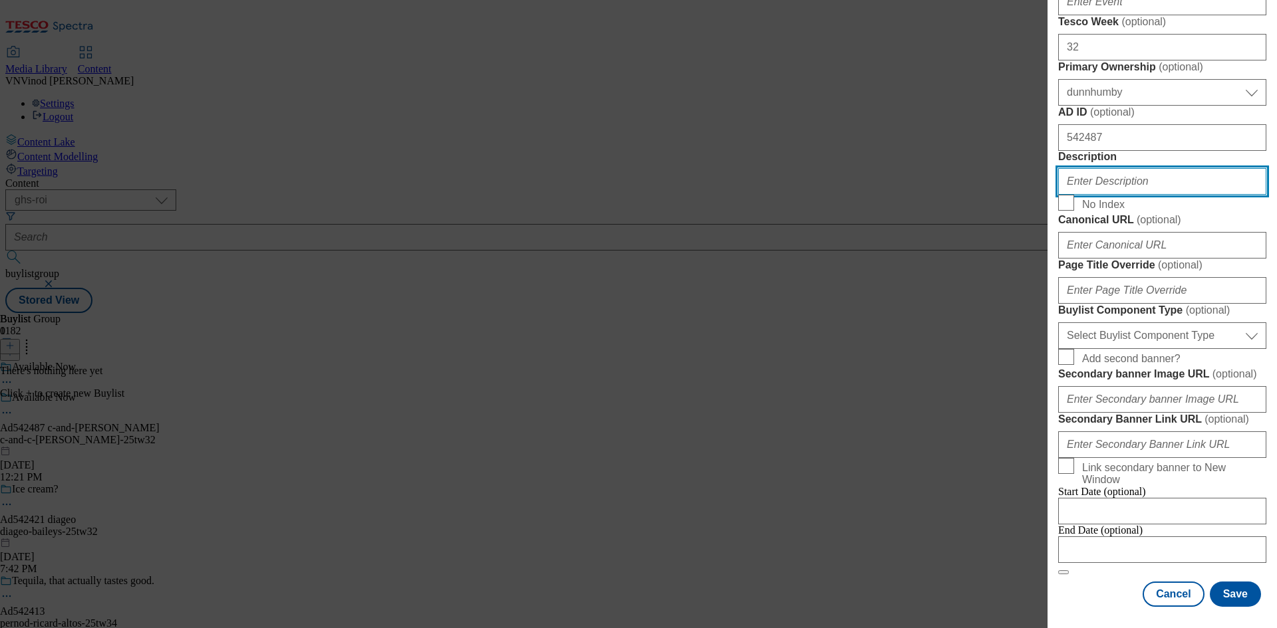
click at [1145, 195] on input "Description" at bounding box center [1162, 181] width 208 height 27
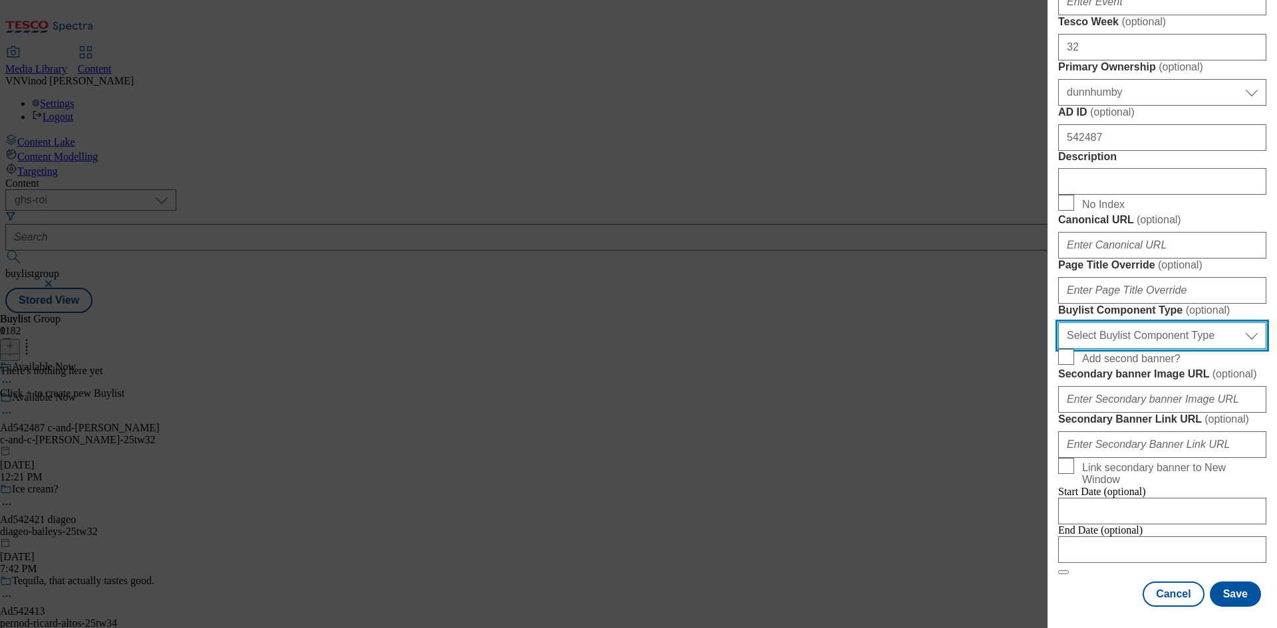
click at [1170, 349] on select "Select Buylist Component Type Banner Competition Header Meal" at bounding box center [1162, 336] width 208 height 27
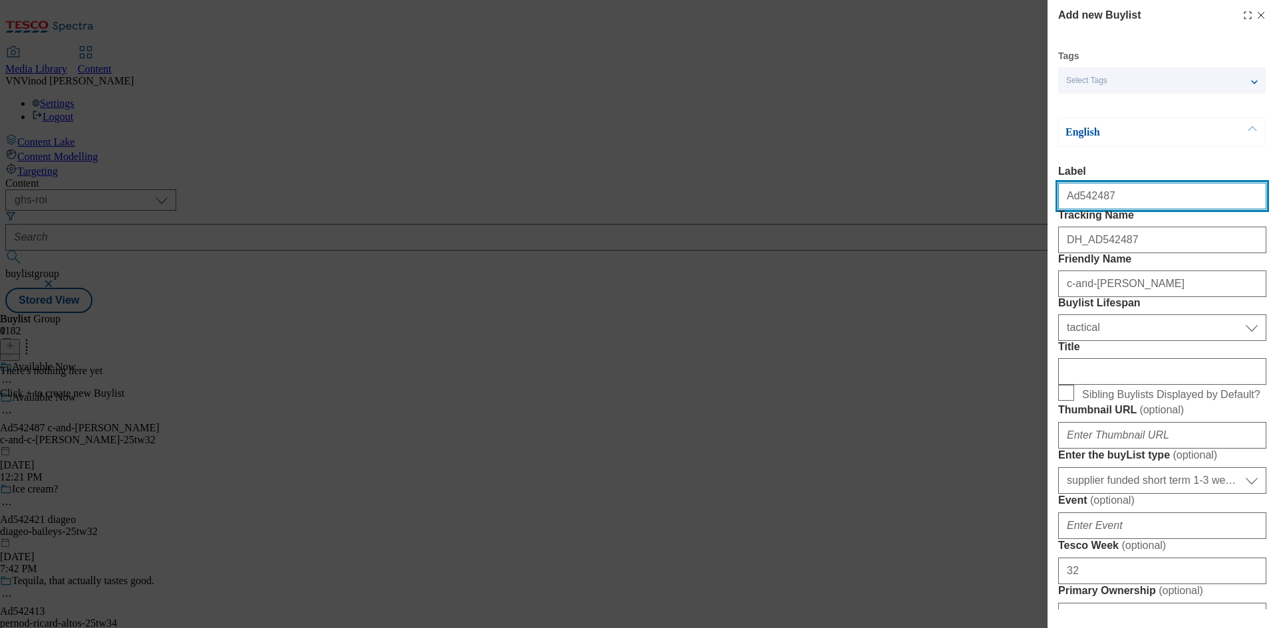
select select "Banner"
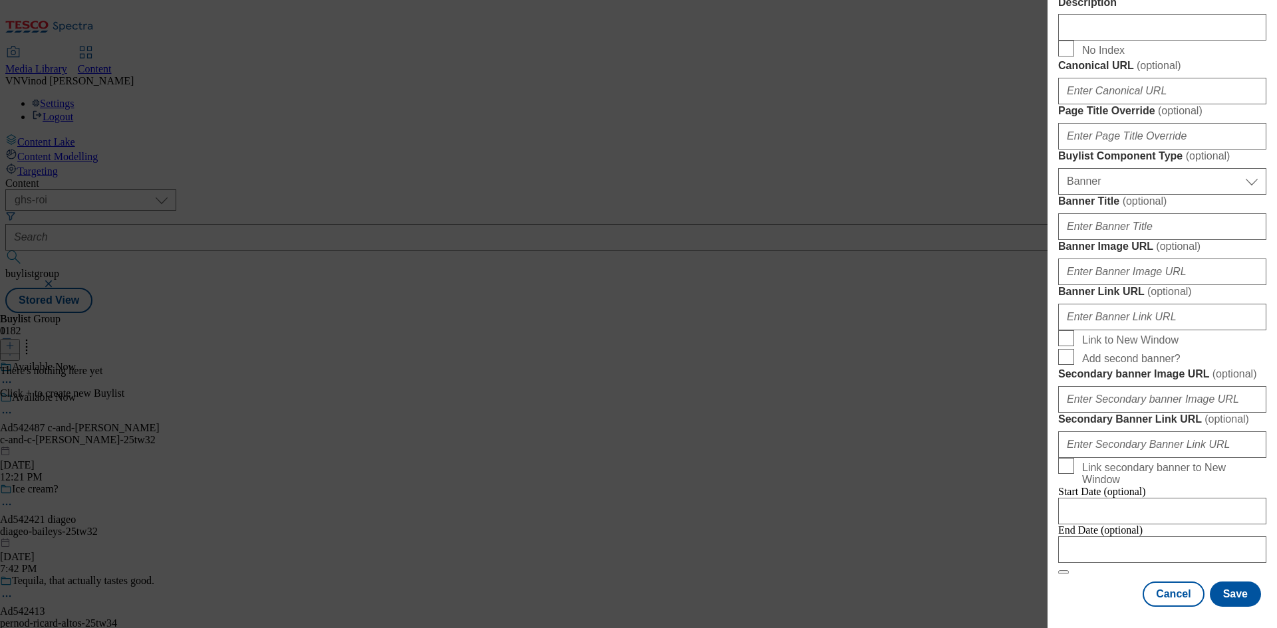
scroll to position [1247, 0]
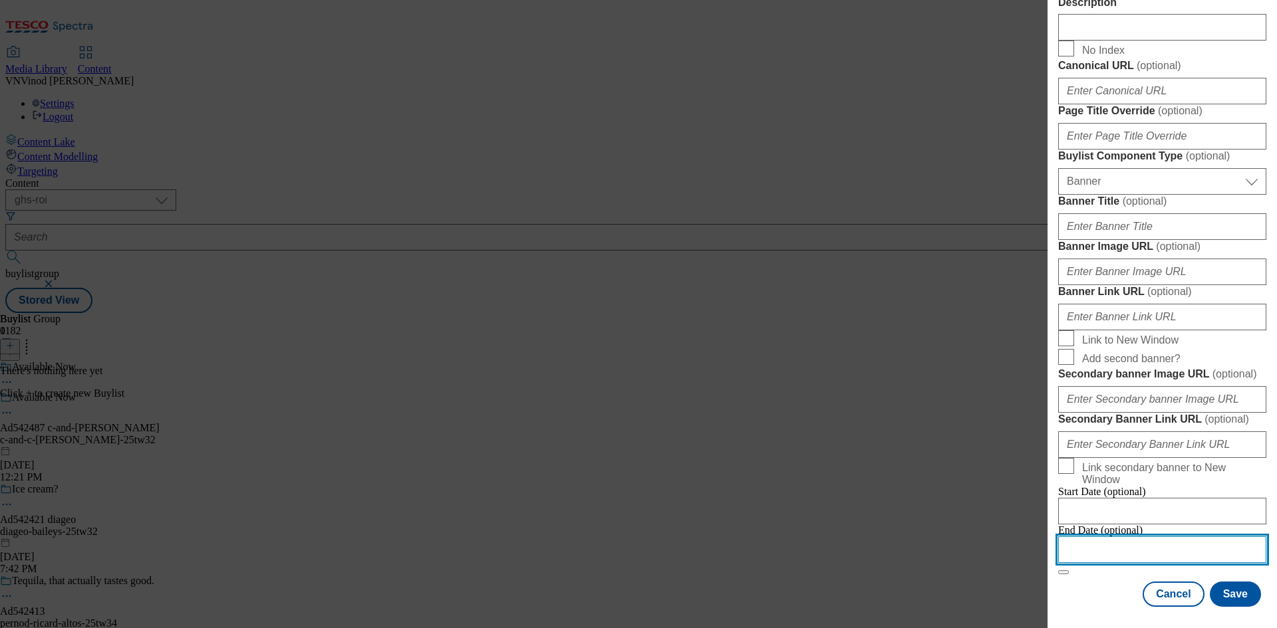
click at [1139, 537] on input "Modal" at bounding box center [1162, 550] width 208 height 27
select select "2025"
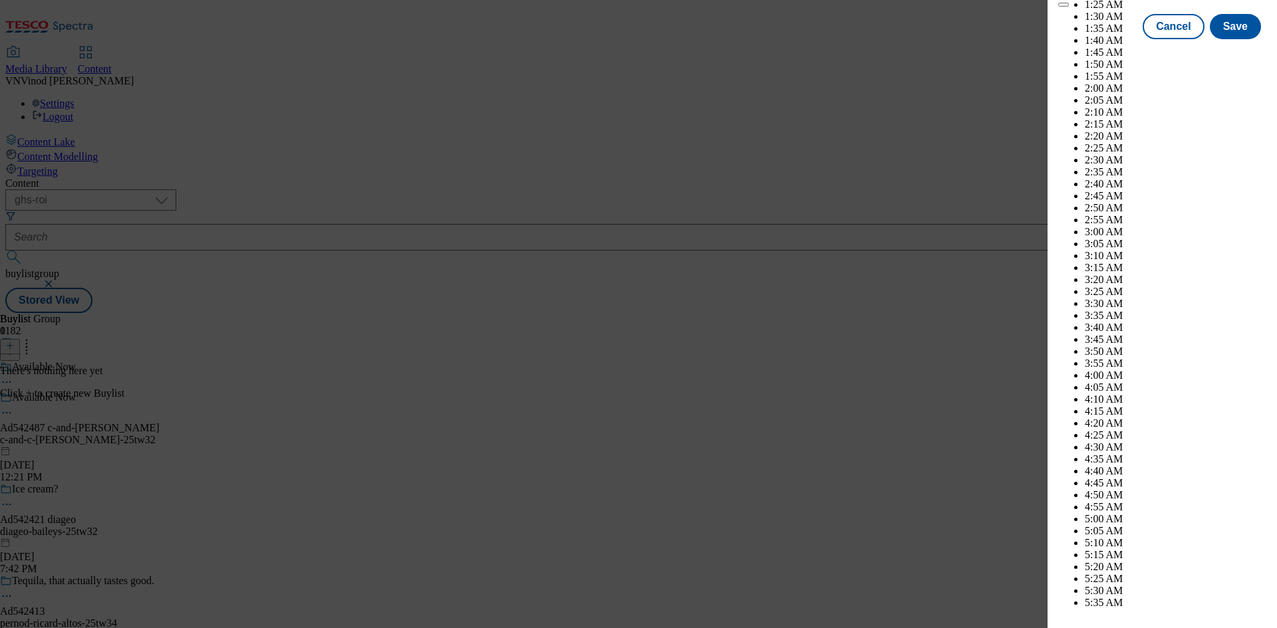
scroll to position [3630, 0]
select select "December"
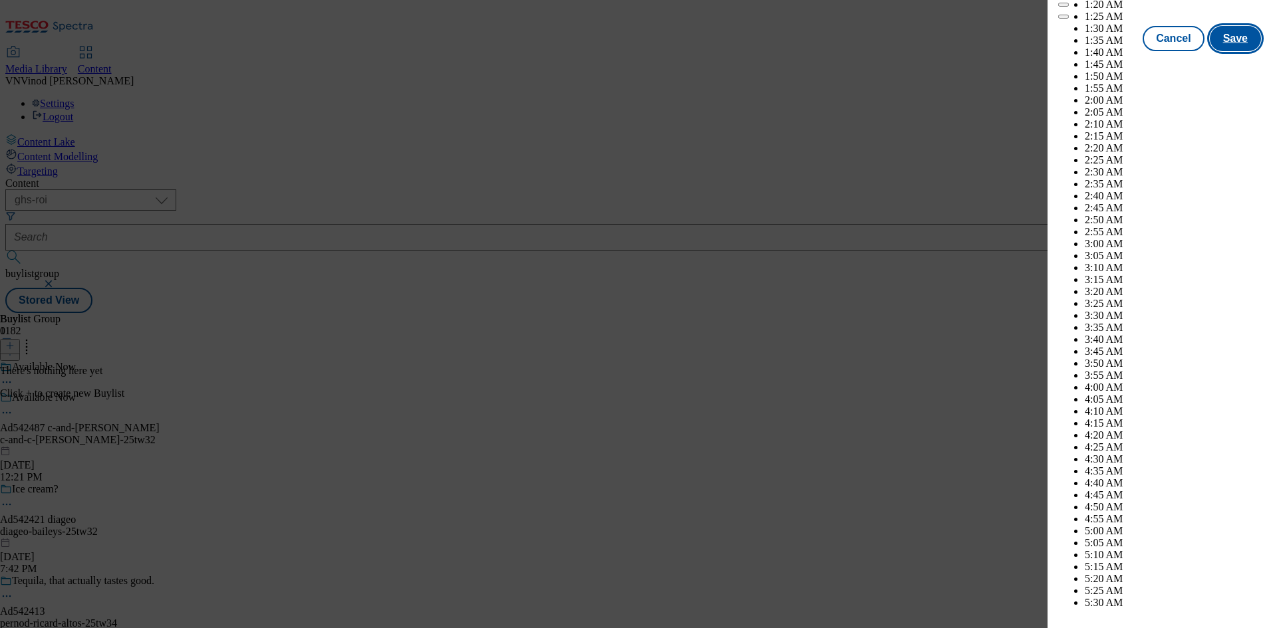
click at [1233, 51] on button "Save" at bounding box center [1235, 38] width 51 height 25
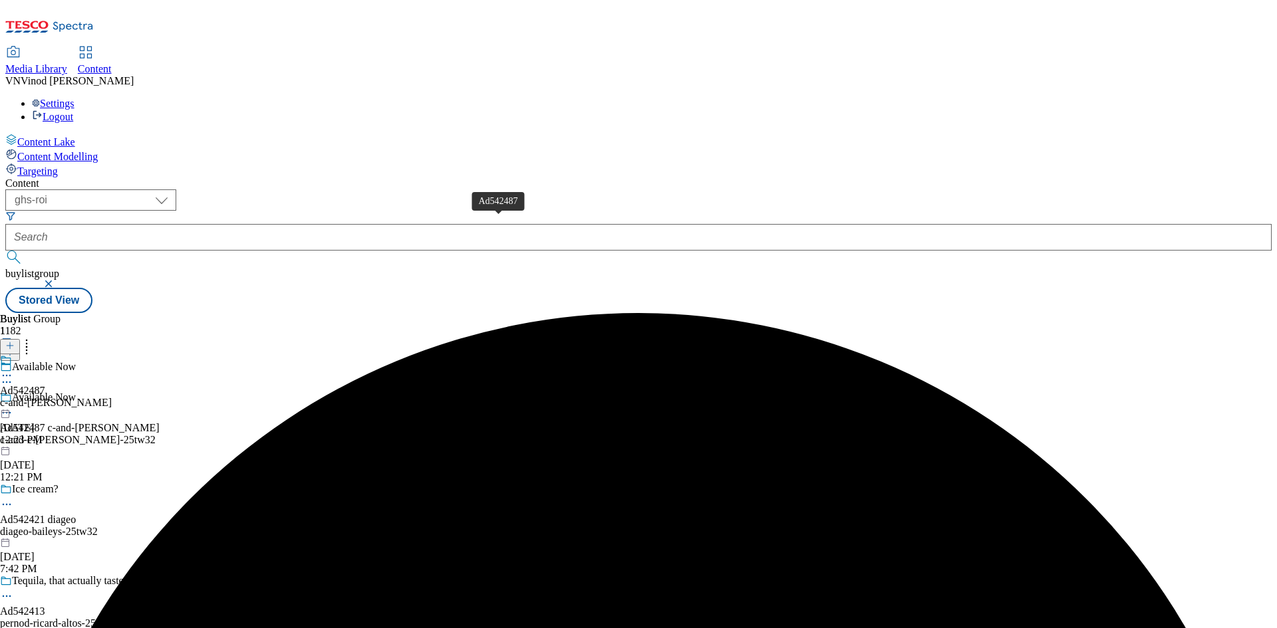
click at [45, 385] on div "Ad542487" at bounding box center [22, 391] width 45 height 12
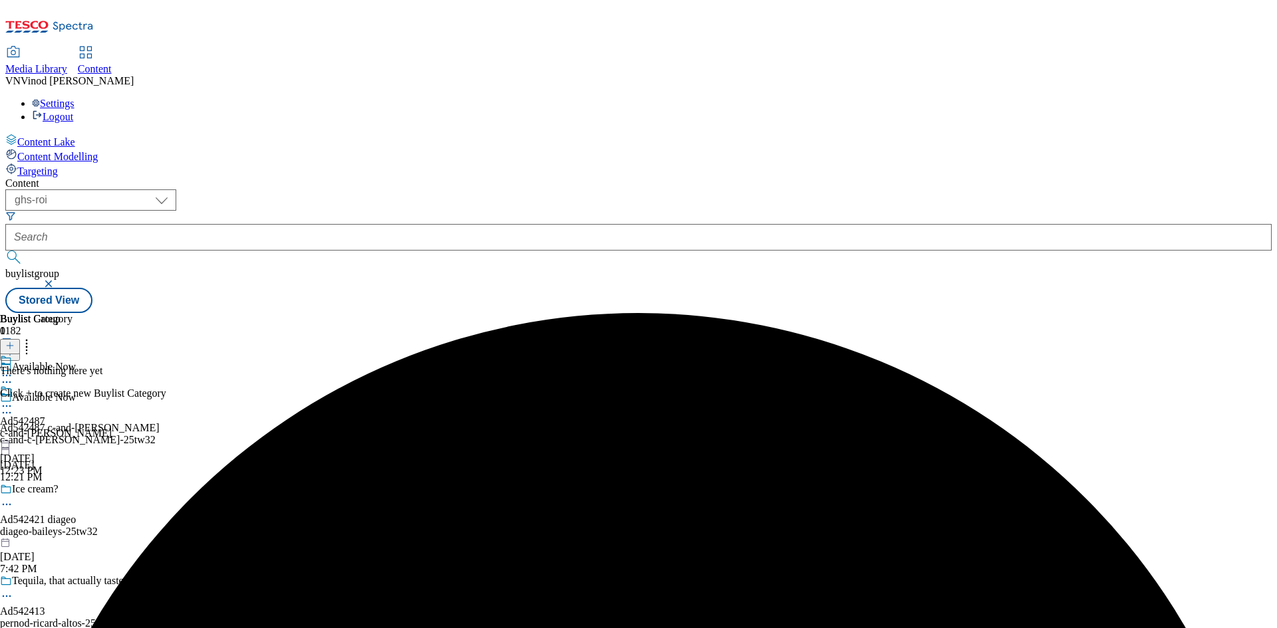
click at [15, 341] on icon at bounding box center [9, 345] width 9 height 9
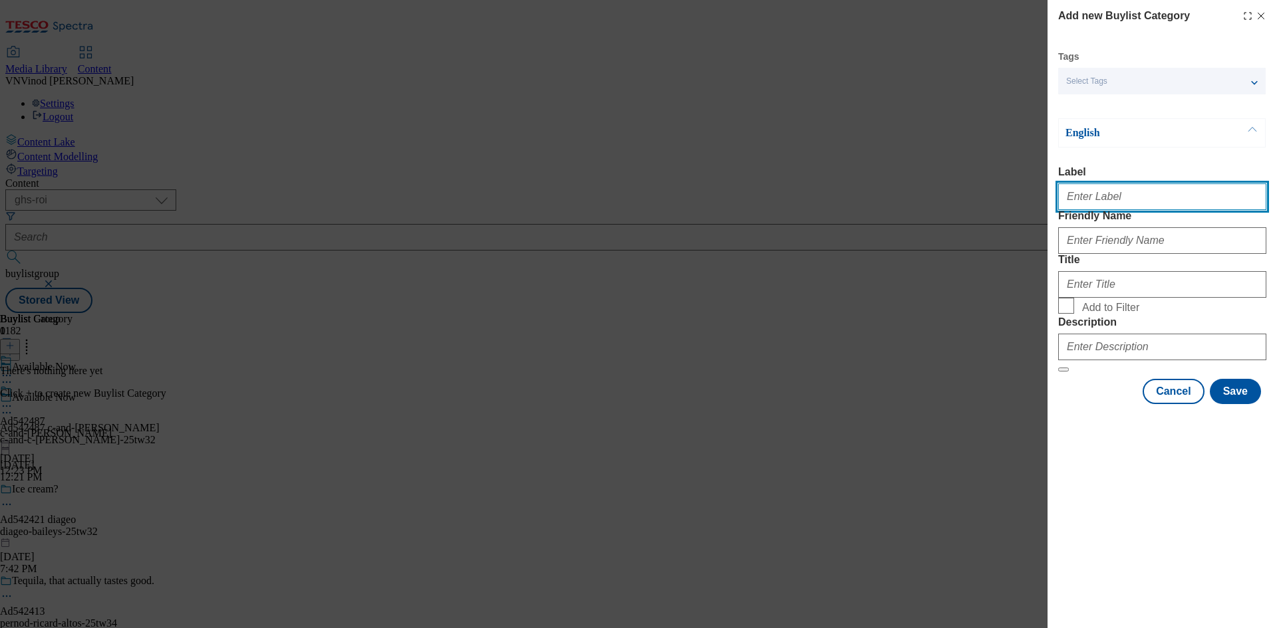
click at [1128, 206] on input "Label" at bounding box center [1162, 197] width 208 height 27
paste input "542487"
type input "Ad542487"
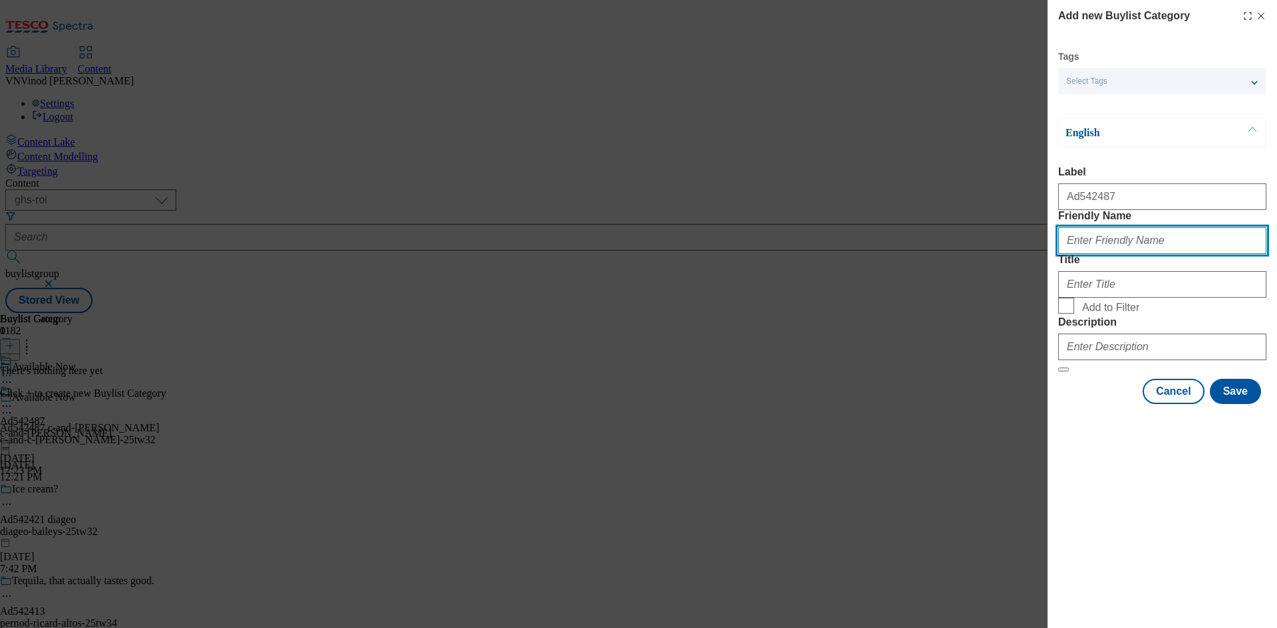
click at [1107, 254] on input "Friendly Name" at bounding box center [1162, 240] width 208 height 27
paste input "c-and-[PERSON_NAME]"
type input "c-and-[PERSON_NAME]"
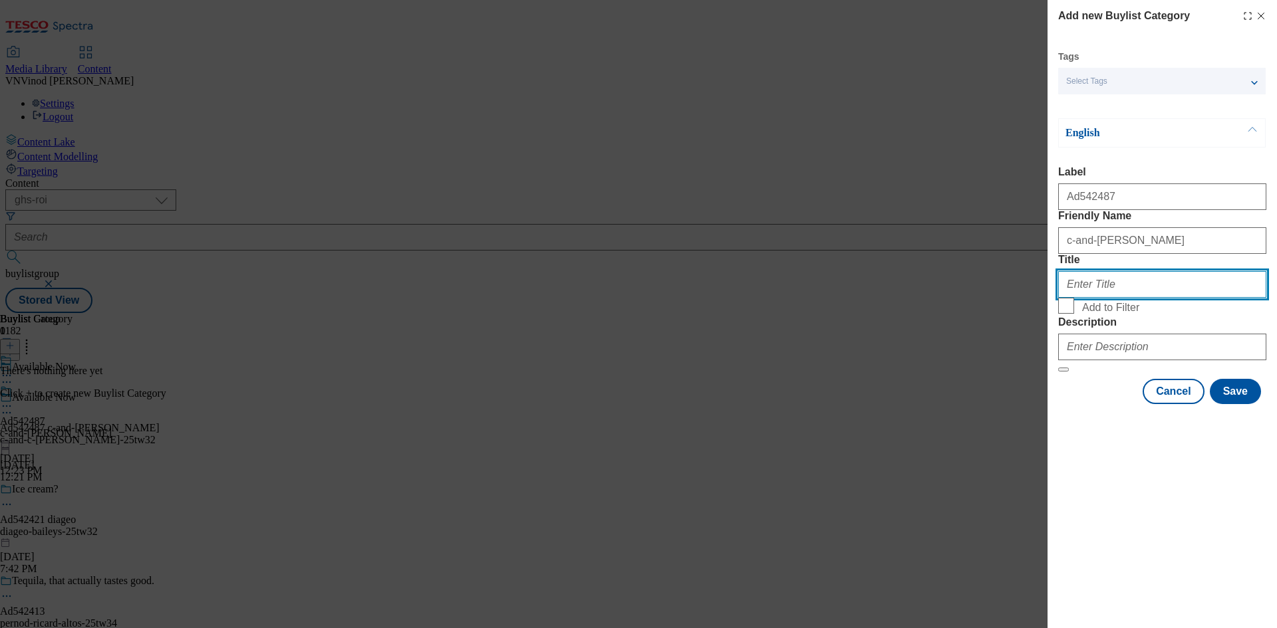
click at [1118, 298] on input "Title" at bounding box center [1162, 284] width 208 height 27
paste input "C&C [PERSON_NAME] ROI"
type input "C&C [PERSON_NAME] ROI"
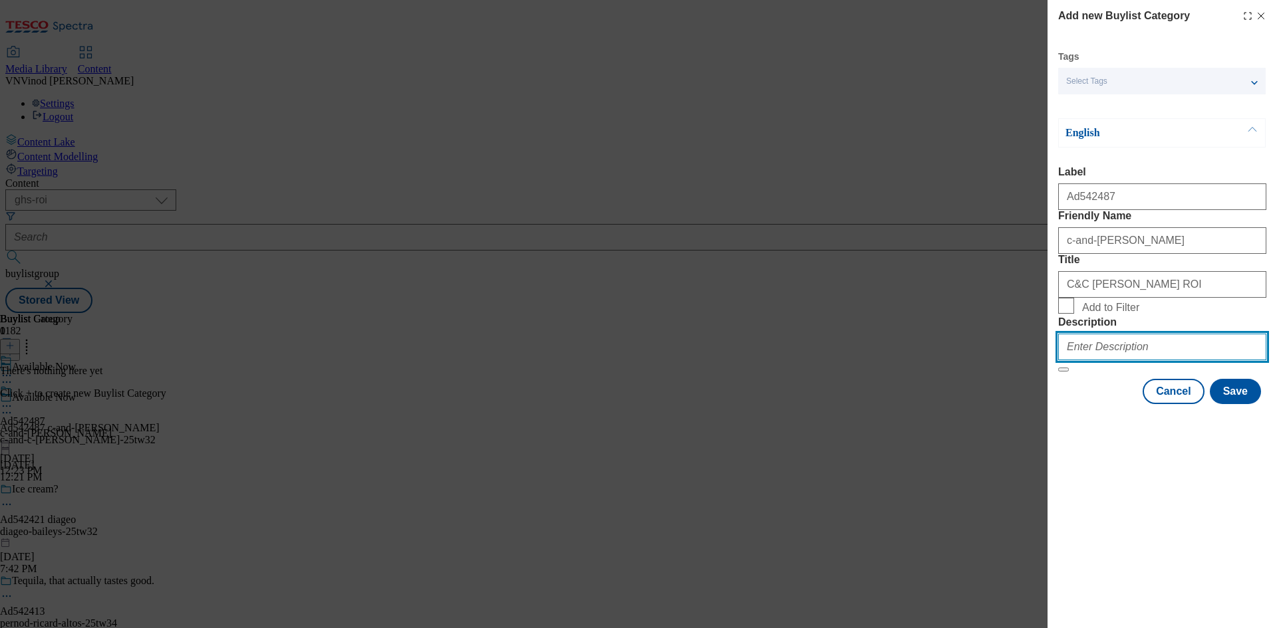
click at [1114, 360] on input "Description" at bounding box center [1162, 347] width 208 height 27
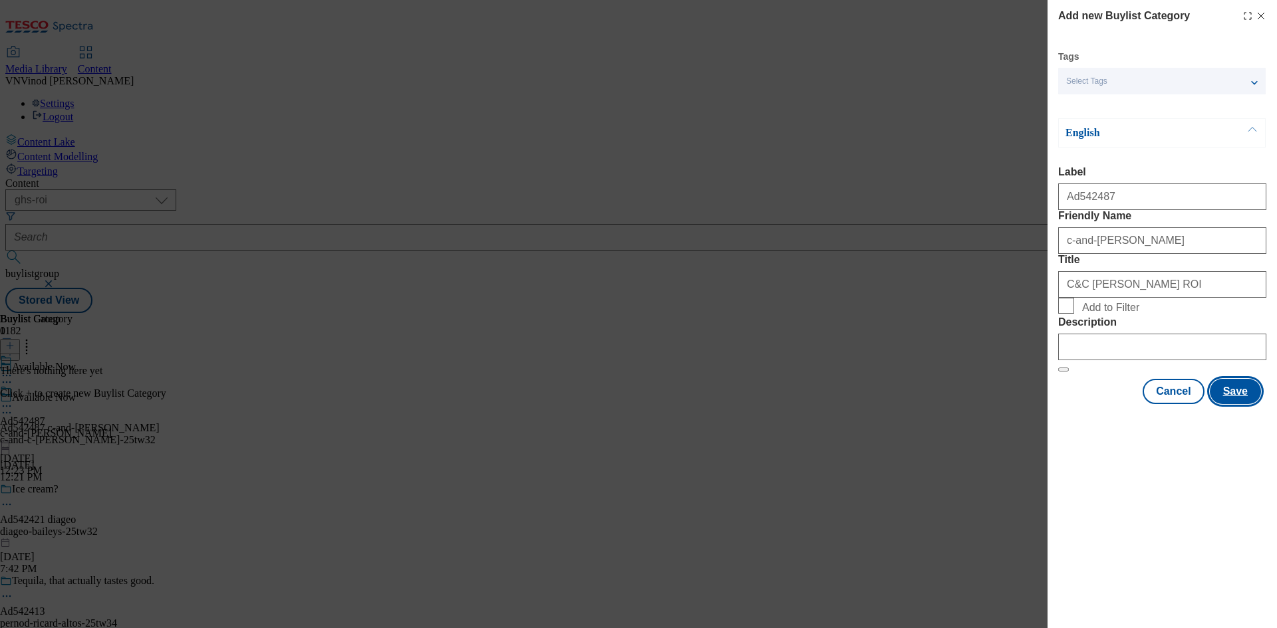
click at [1230, 404] on button "Save" at bounding box center [1235, 391] width 51 height 25
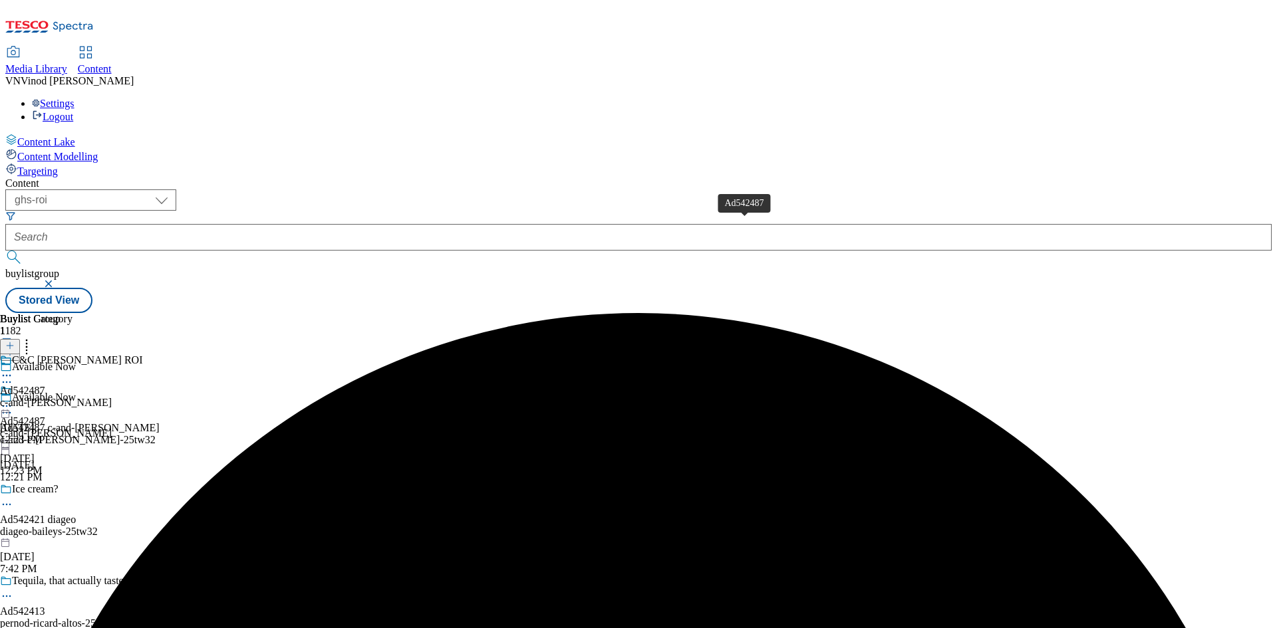
click at [45, 385] on div "Ad542487" at bounding box center [22, 391] width 45 height 12
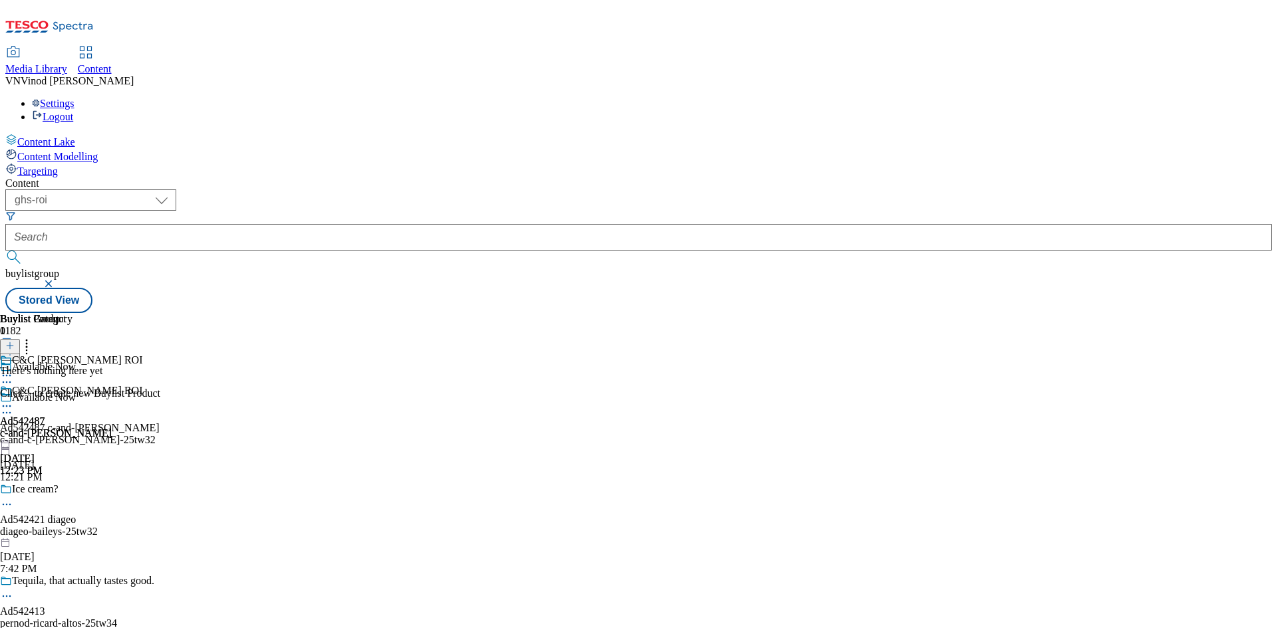
click at [15, 341] on icon at bounding box center [9, 345] width 9 height 9
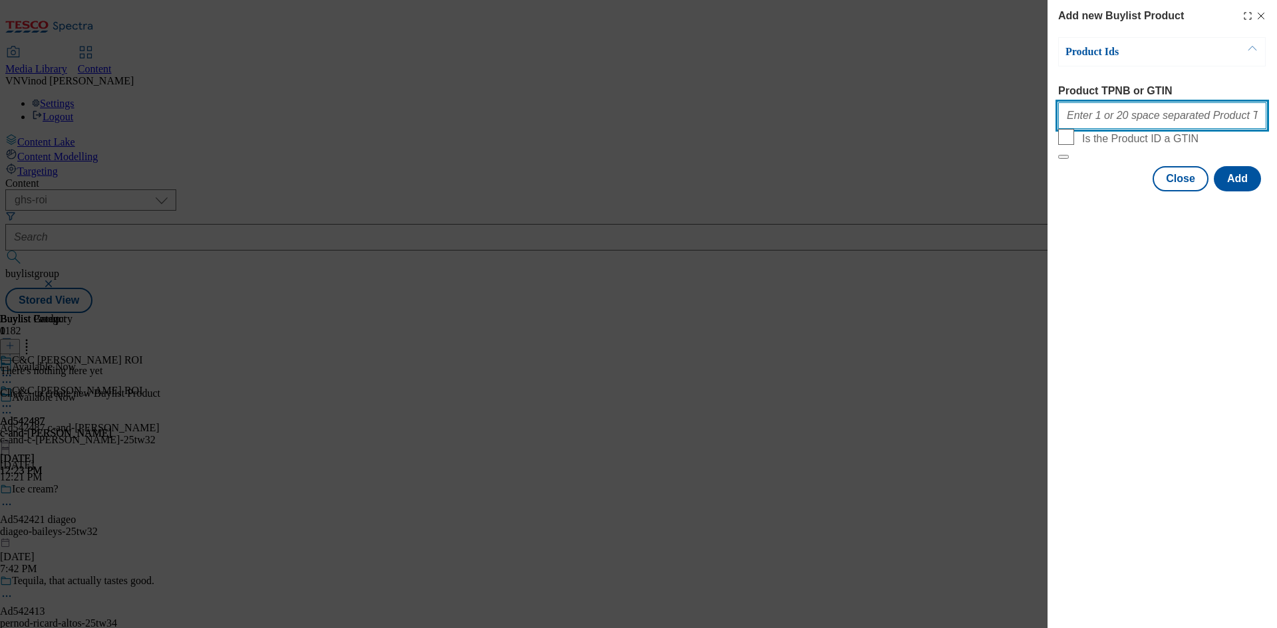
click at [1139, 124] on input "Product TPNB or GTIN" at bounding box center [1162, 115] width 208 height 27
paste input "89441534 83666001"
type input "89441534 83666001"
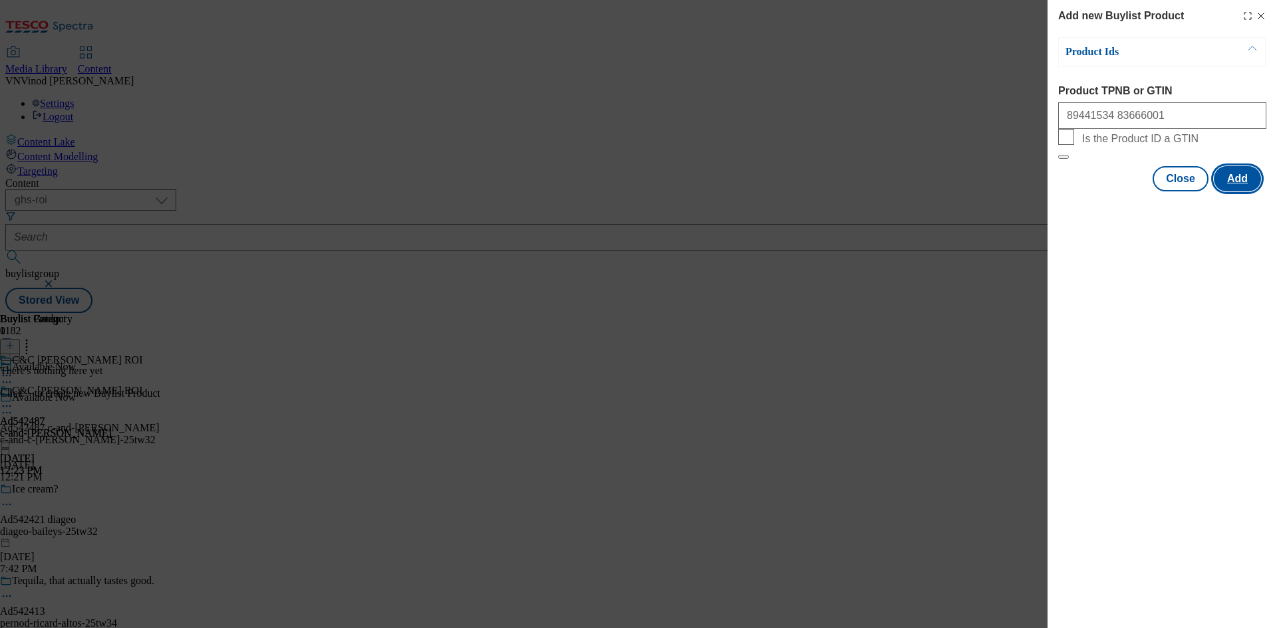
click at [1246, 192] on button "Add" at bounding box center [1237, 178] width 47 height 25
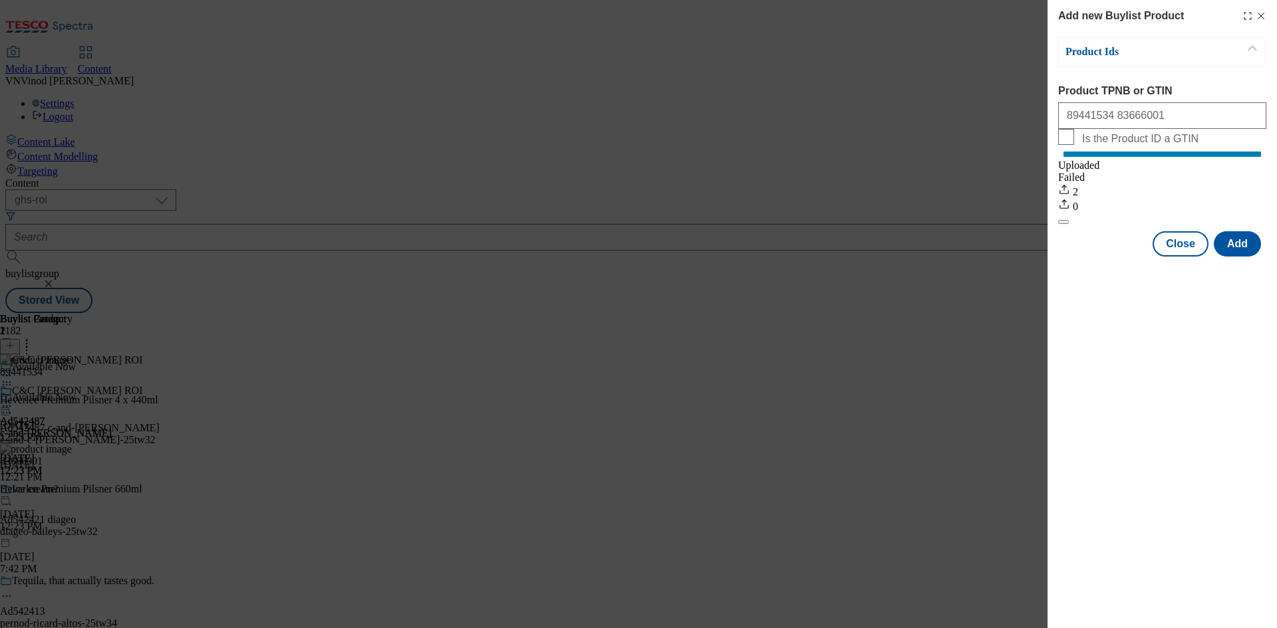
click at [1261, 15] on icon "Modal" at bounding box center [1261, 16] width 11 height 11
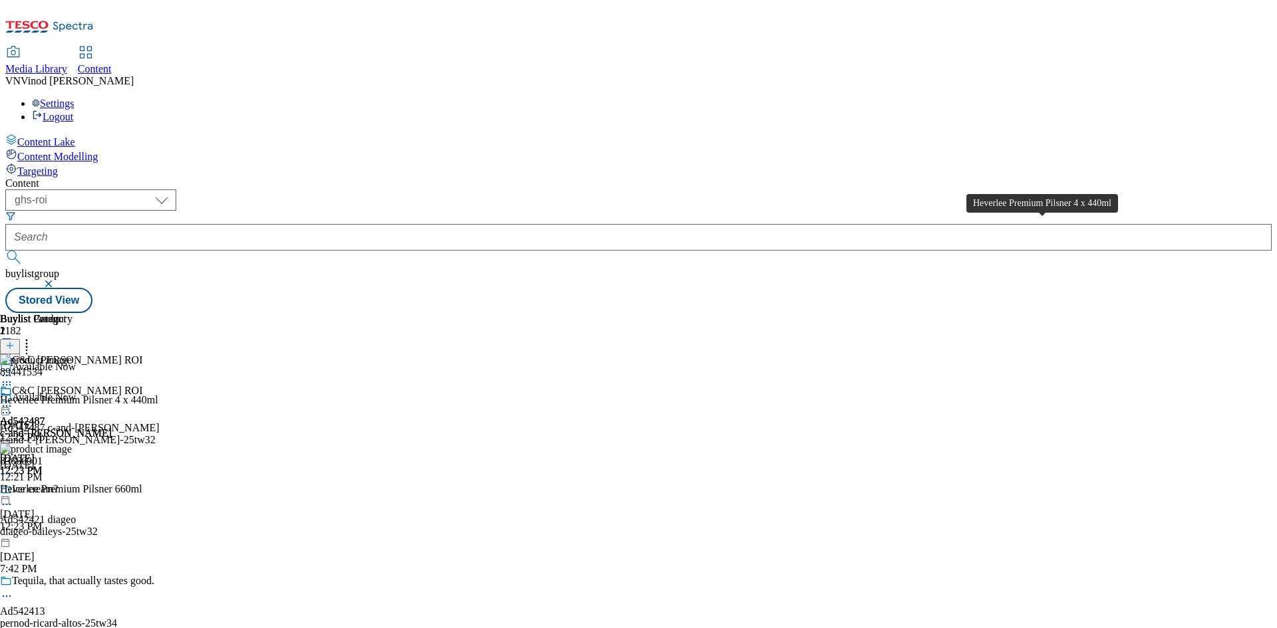
click at [158, 394] on div "Heverlee Premium Pilsner 4 x 440ml" at bounding box center [79, 400] width 158 height 12
copy div "Heverlee Premium Pilsner 4 x 440ml"
click at [13, 406] on icon at bounding box center [6, 412] width 13 height 13
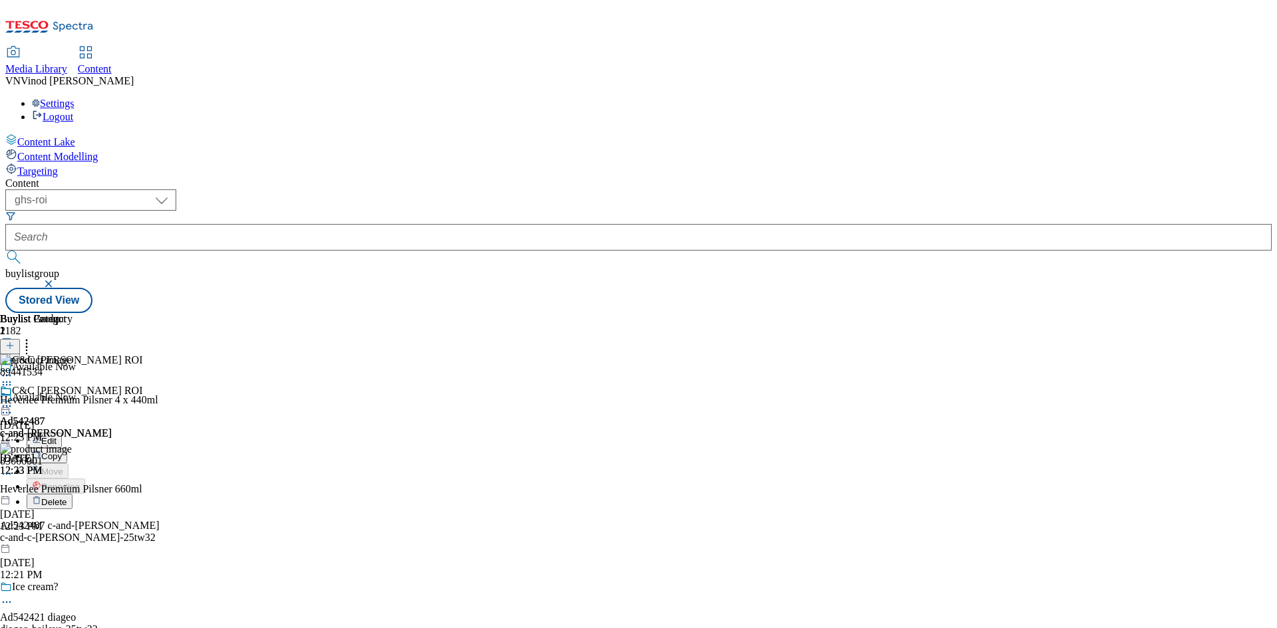
click at [62, 433] on button "Edit" at bounding box center [44, 440] width 35 height 15
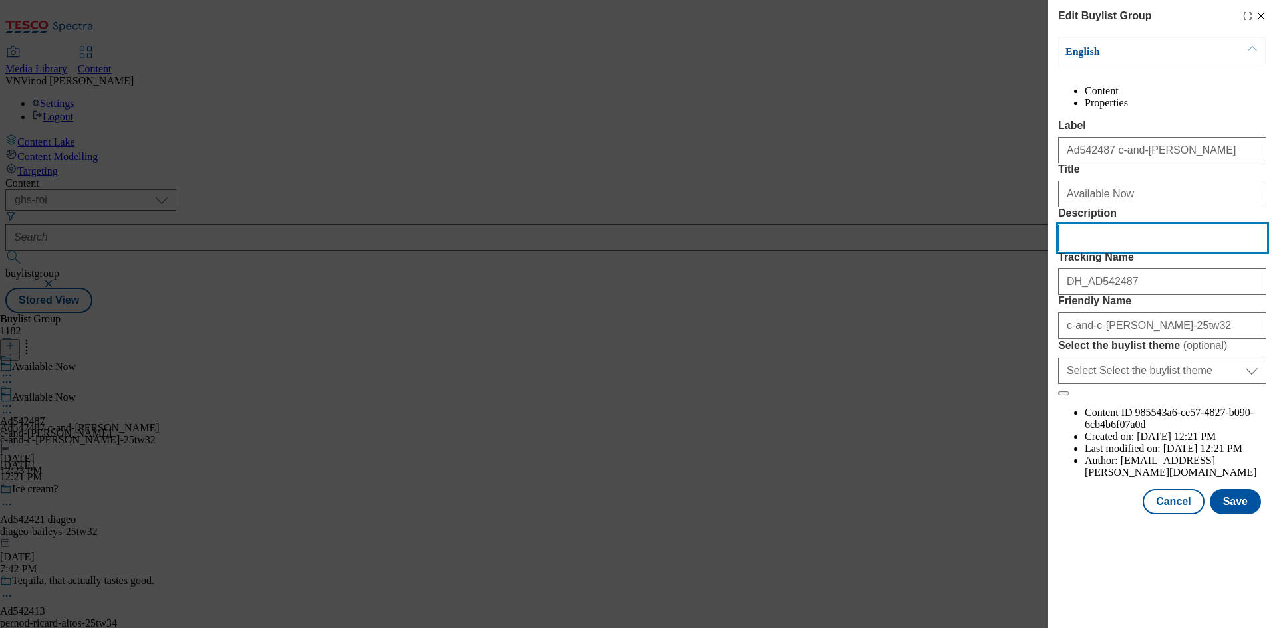
click at [1126, 251] on input "Description" at bounding box center [1162, 238] width 208 height 27
paste input "Heverlee Premium Pilsner 4 x 440ml"
type input "Heverlee Premium Pilsner 4 x 440ml"
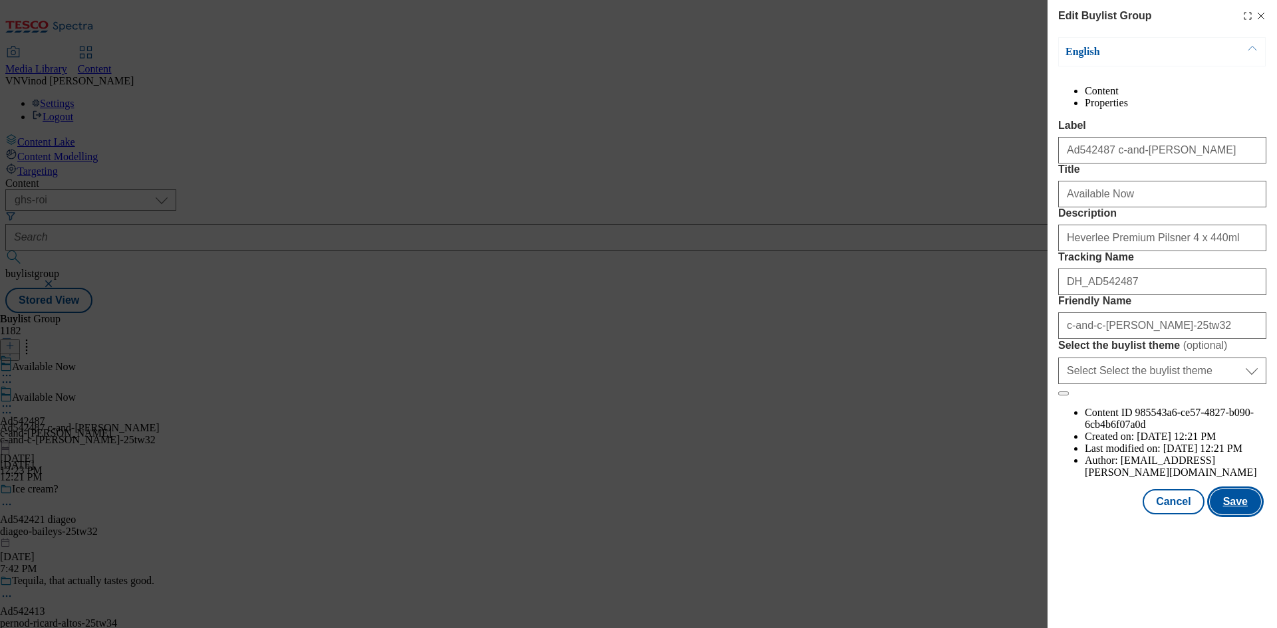
click at [1235, 515] on button "Save" at bounding box center [1235, 501] width 51 height 25
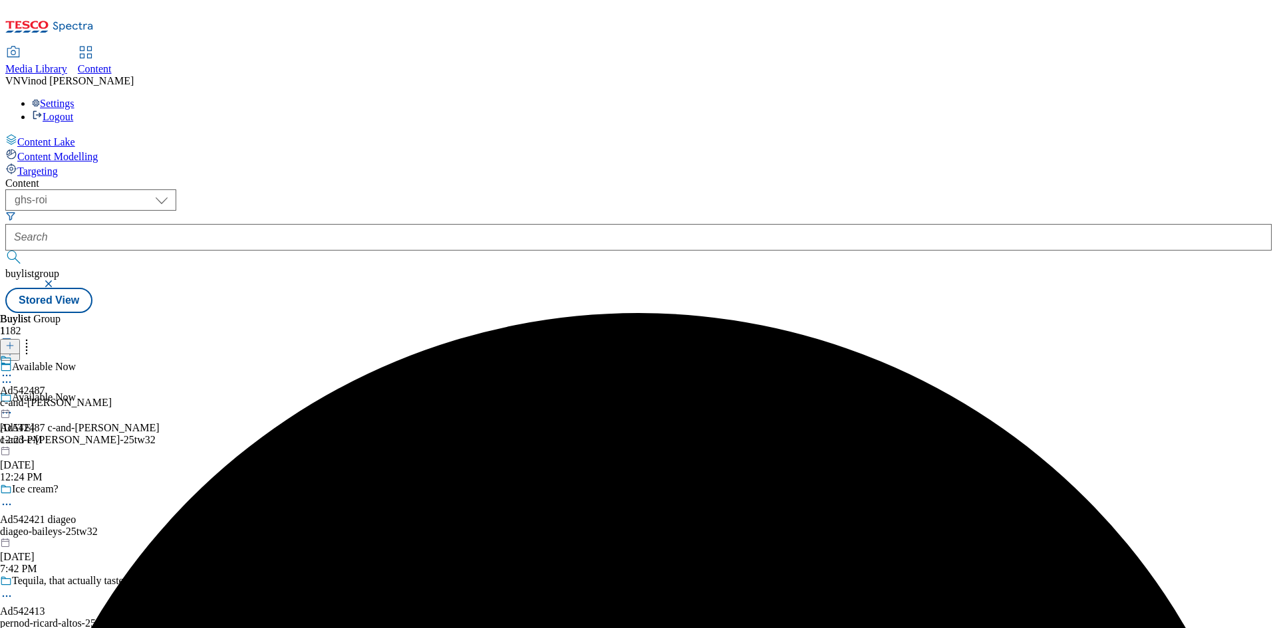
click at [13, 369] on icon at bounding box center [6, 375] width 13 height 13
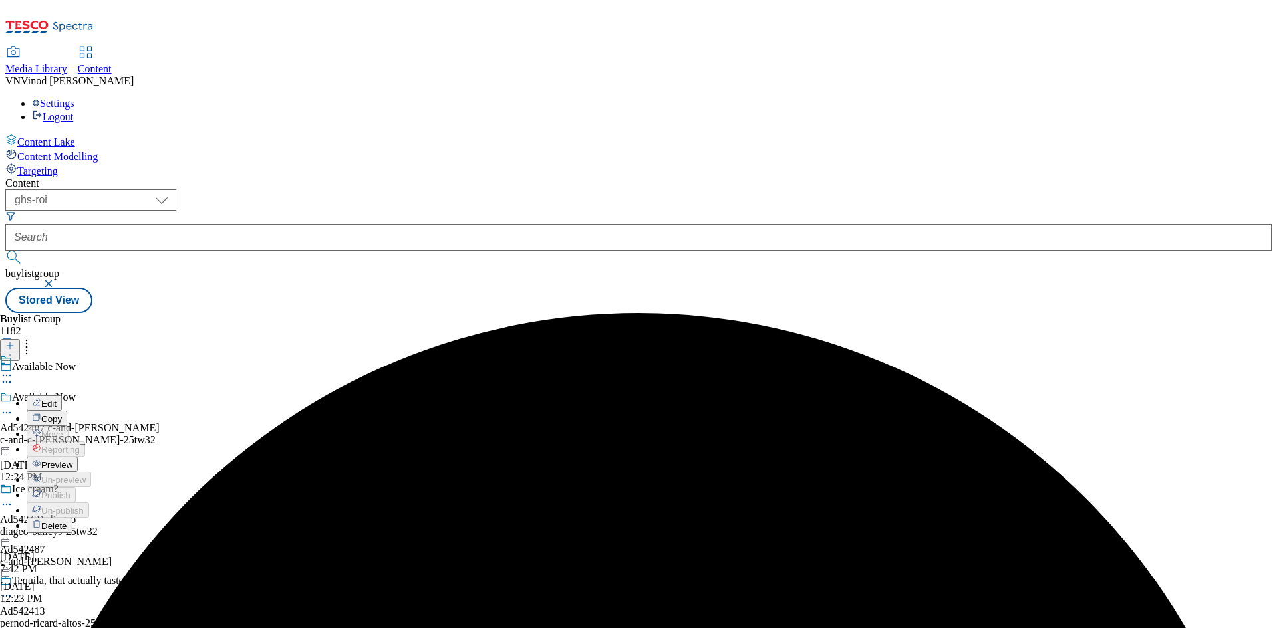
click at [62, 396] on button "Edit" at bounding box center [44, 403] width 35 height 15
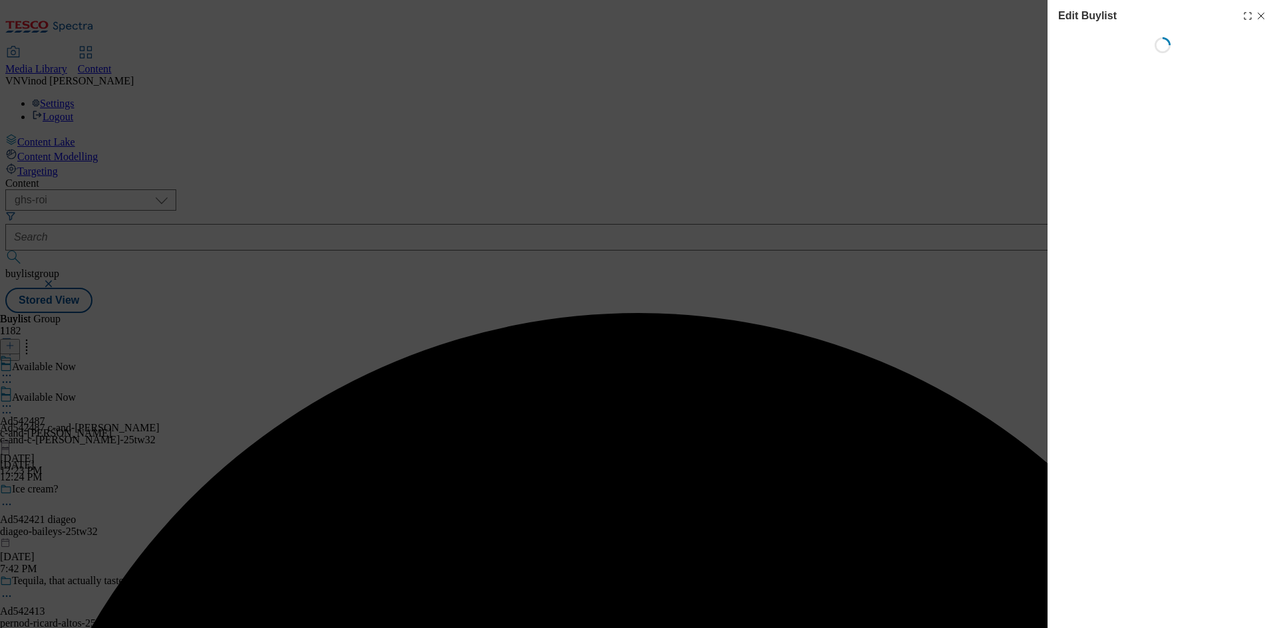
select select "tactical"
select select "supplier funded short term 1-3 weeks"
select select "dunnhumby"
select select "Banner"
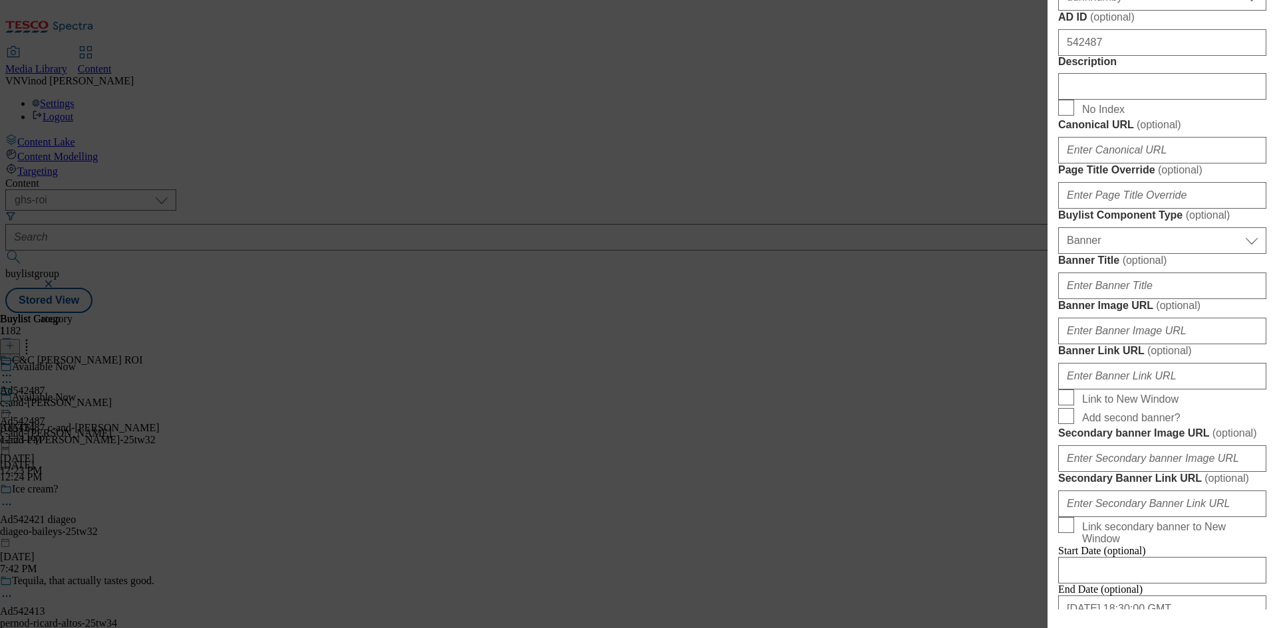
scroll to position [665, 0]
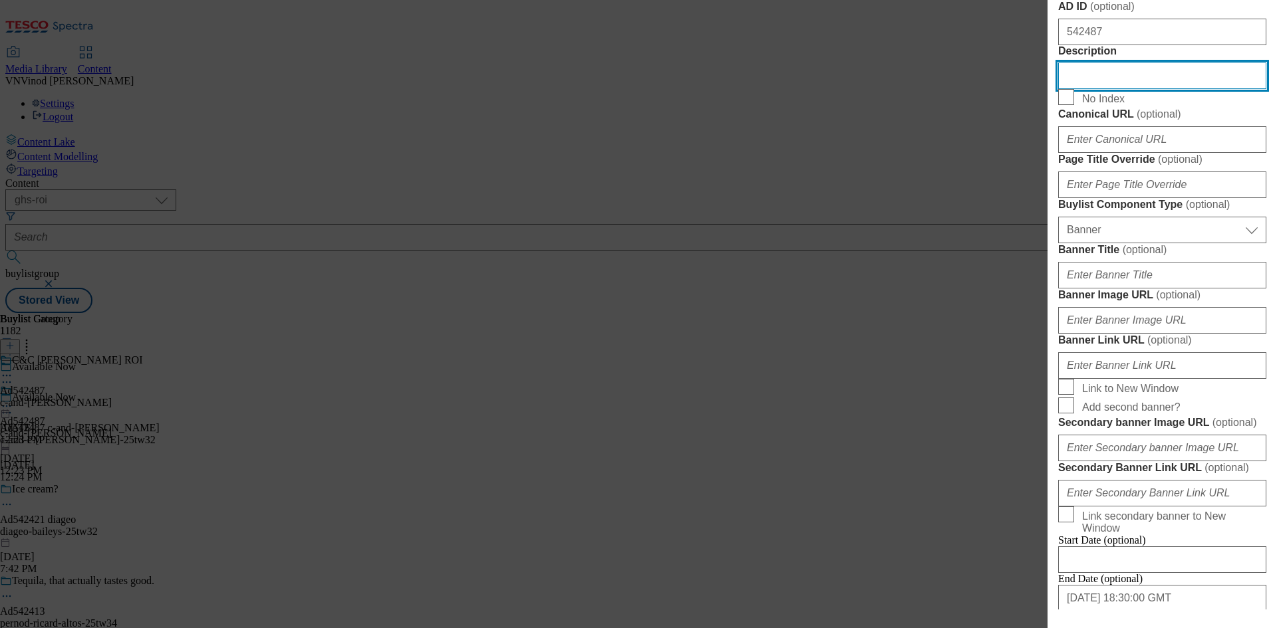
click at [1117, 89] on input "Description" at bounding box center [1162, 76] width 208 height 27
paste input "Heverlee Premium Pilsner 4 x 440ml"
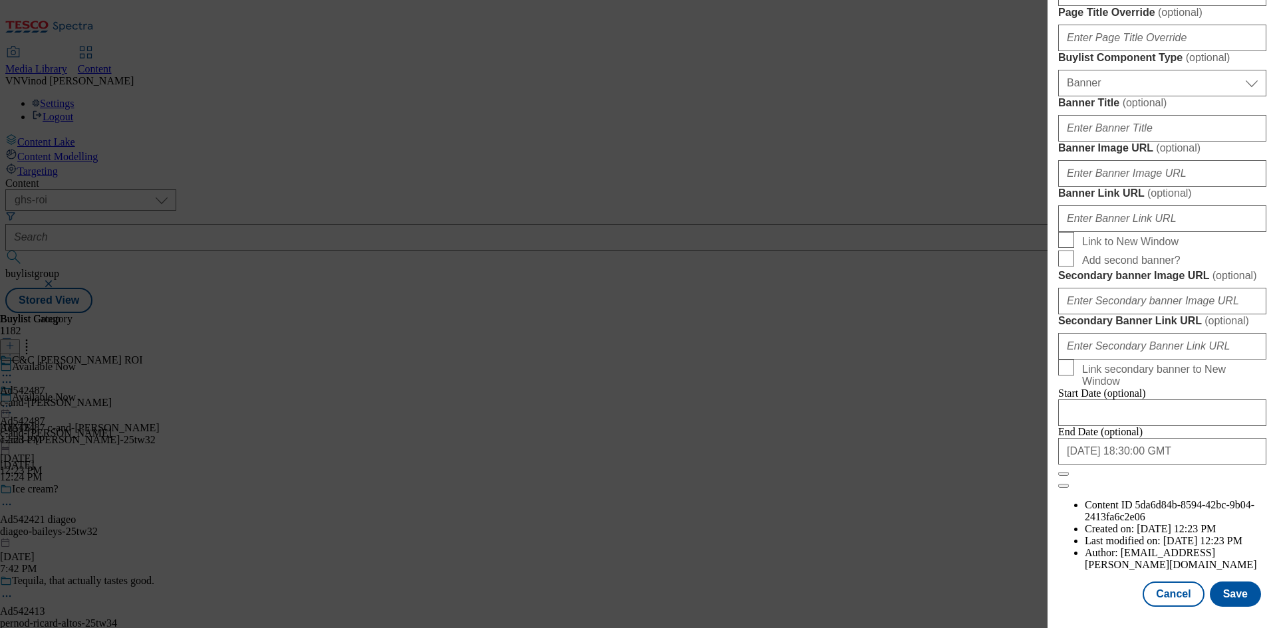
scroll to position [1306, 0]
type input "Heverlee Premium Pilsner 4 x 440ml"
click at [1231, 591] on button "Save" at bounding box center [1235, 594] width 51 height 25
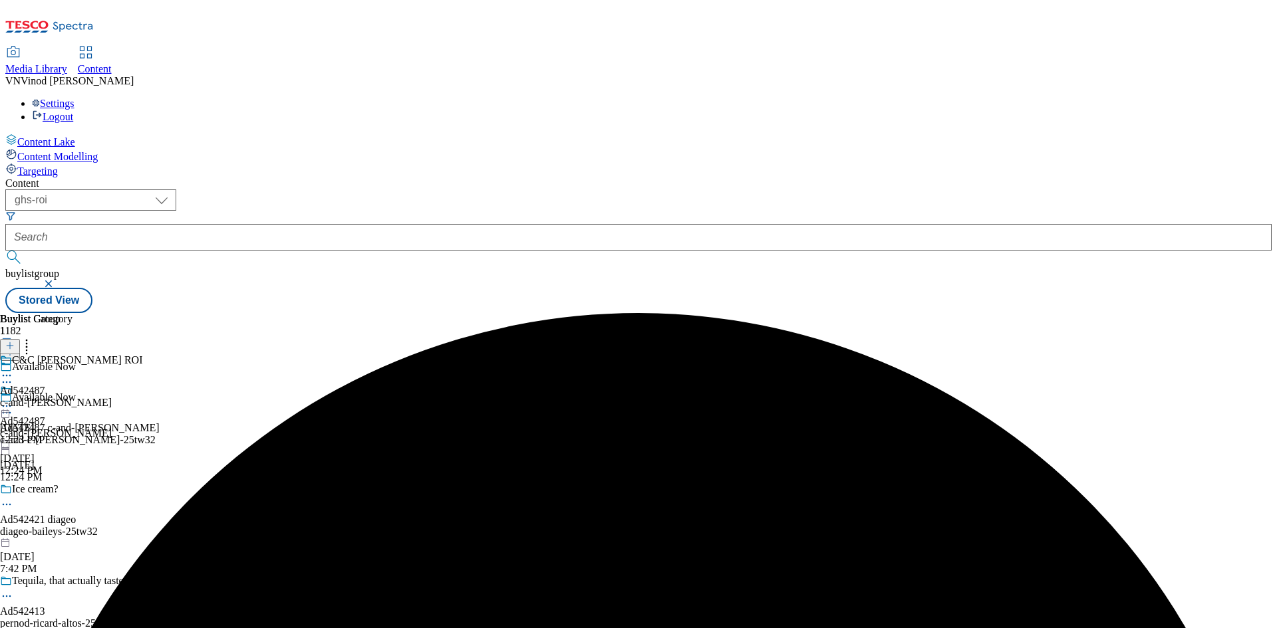
click at [13, 369] on icon at bounding box center [6, 375] width 13 height 13
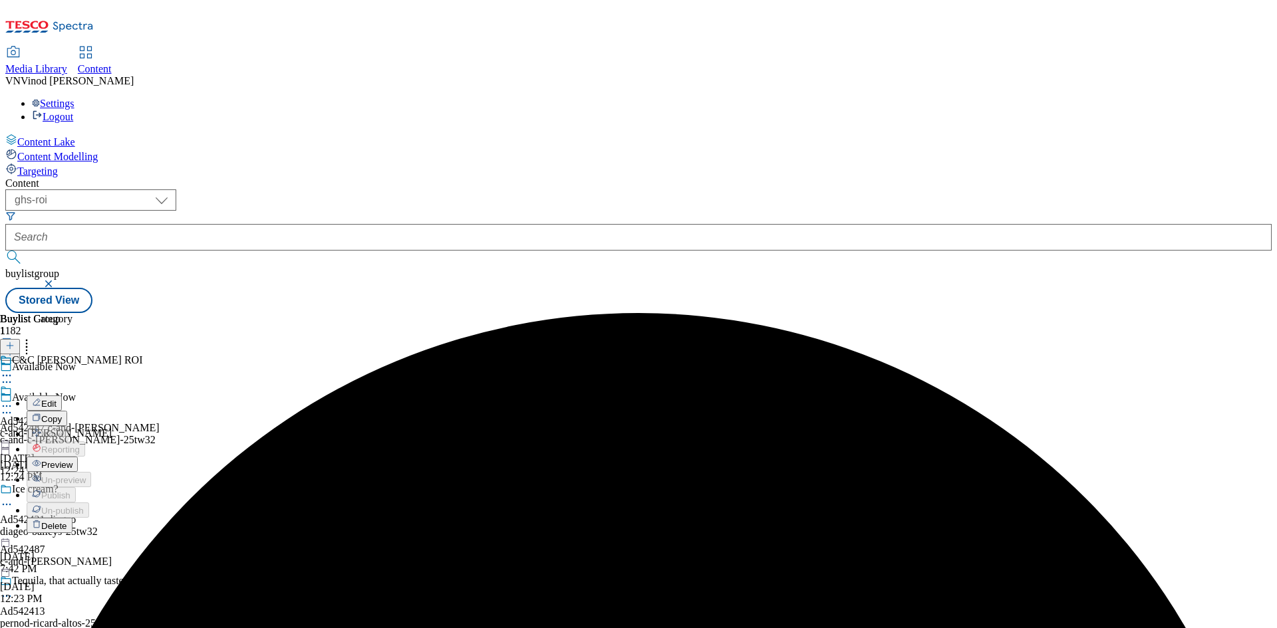
click at [62, 396] on button "Edit" at bounding box center [44, 403] width 35 height 15
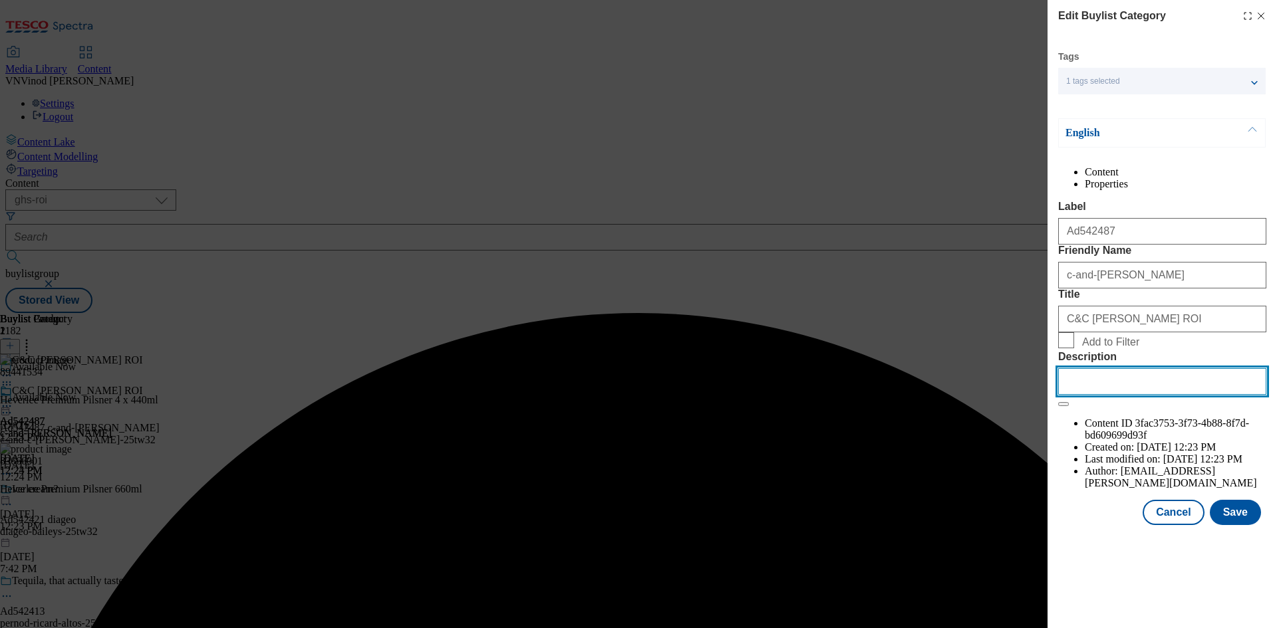
click at [1123, 395] on input "Description" at bounding box center [1162, 381] width 208 height 27
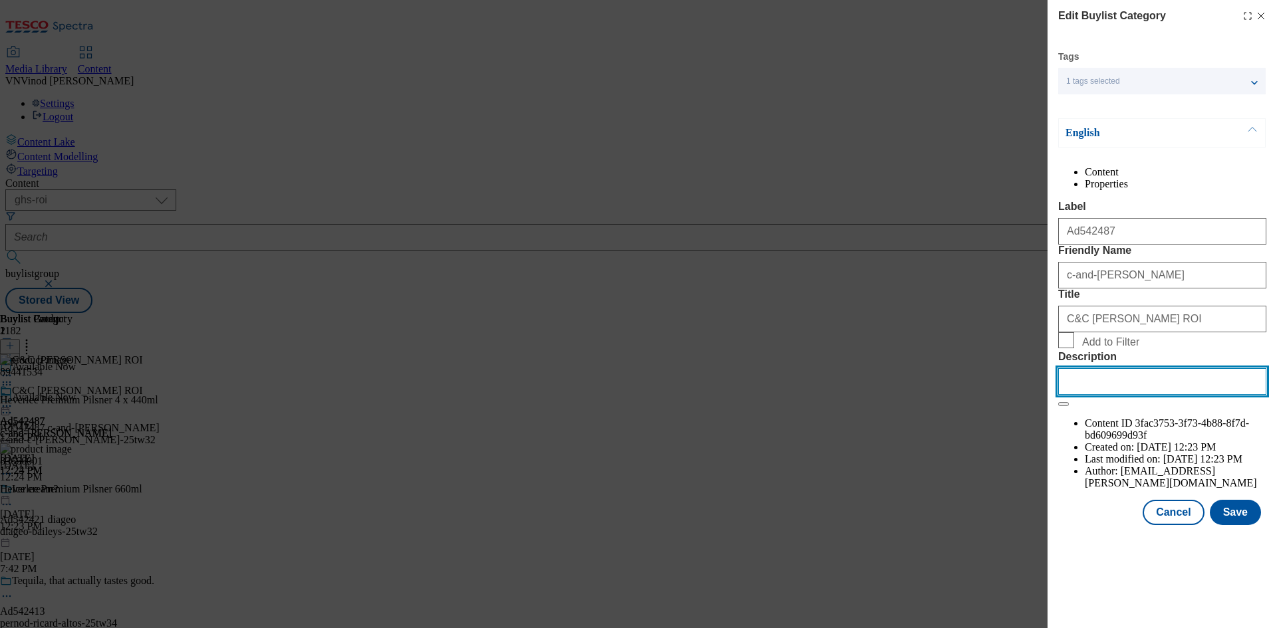
paste input "Heverlee Premium Pilsner 4 x 440ml"
type input "Heverlee Premium Pilsner 4 x 440ml"
click at [1241, 525] on button "Save" at bounding box center [1235, 512] width 51 height 25
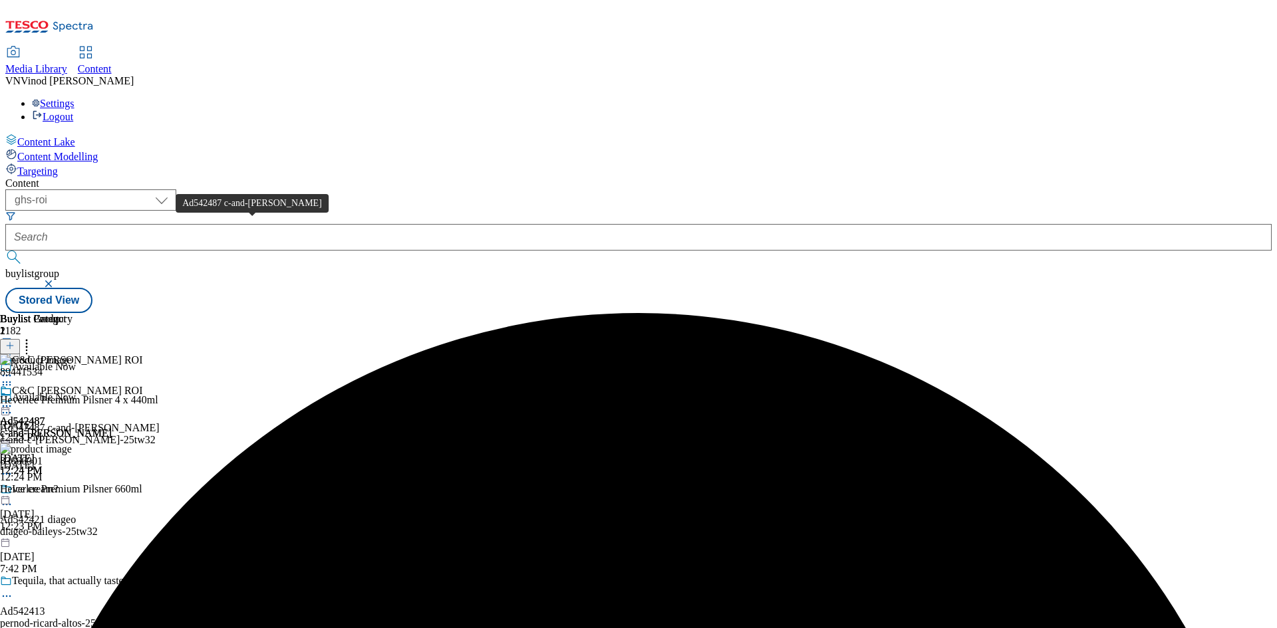
click at [160, 422] on div "Ad542487 c-and-[PERSON_NAME]" at bounding box center [80, 428] width 160 height 12
